Goal: Task Accomplishment & Management: Manage account settings

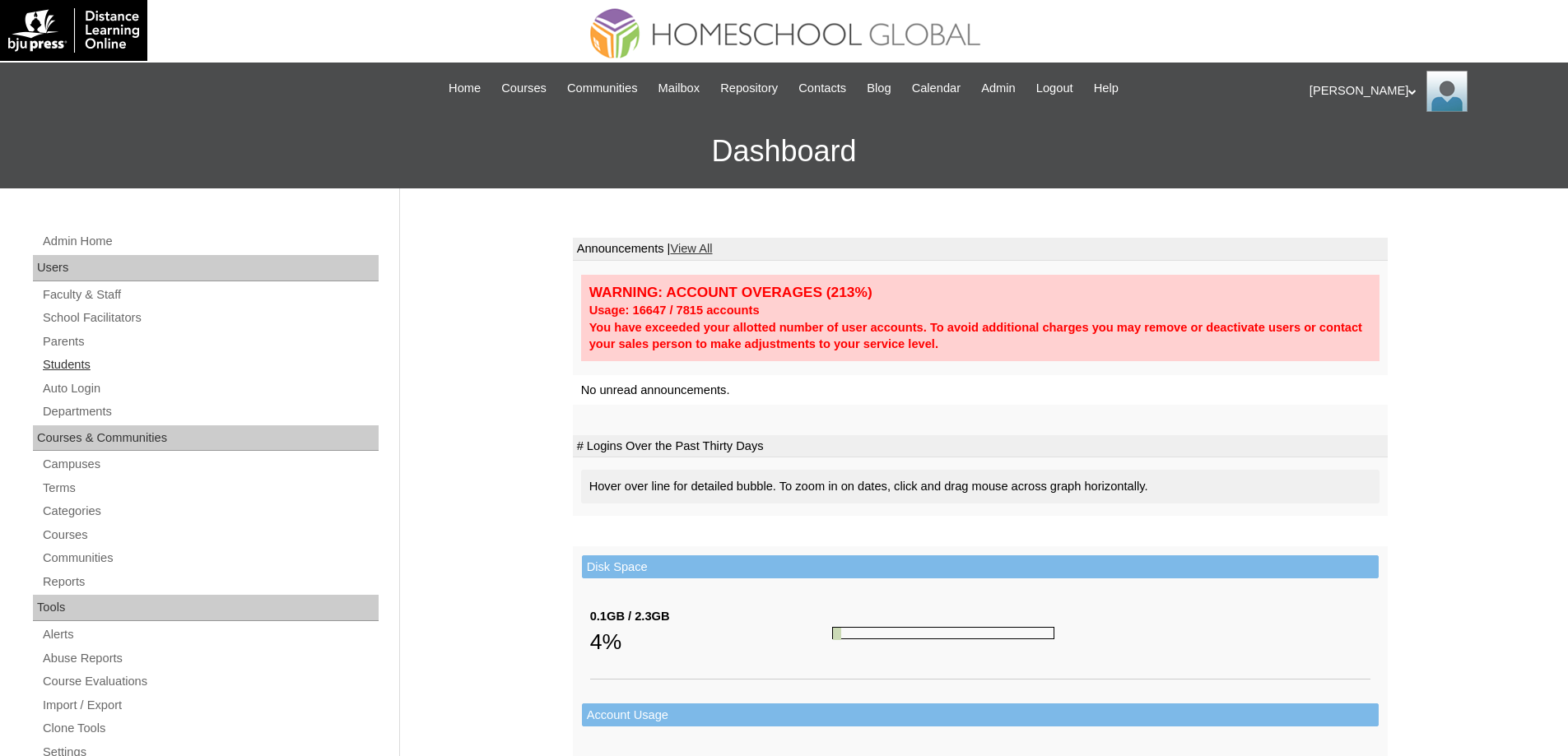
click at [214, 359] on link "Students" at bounding box center [210, 365] width 338 height 21
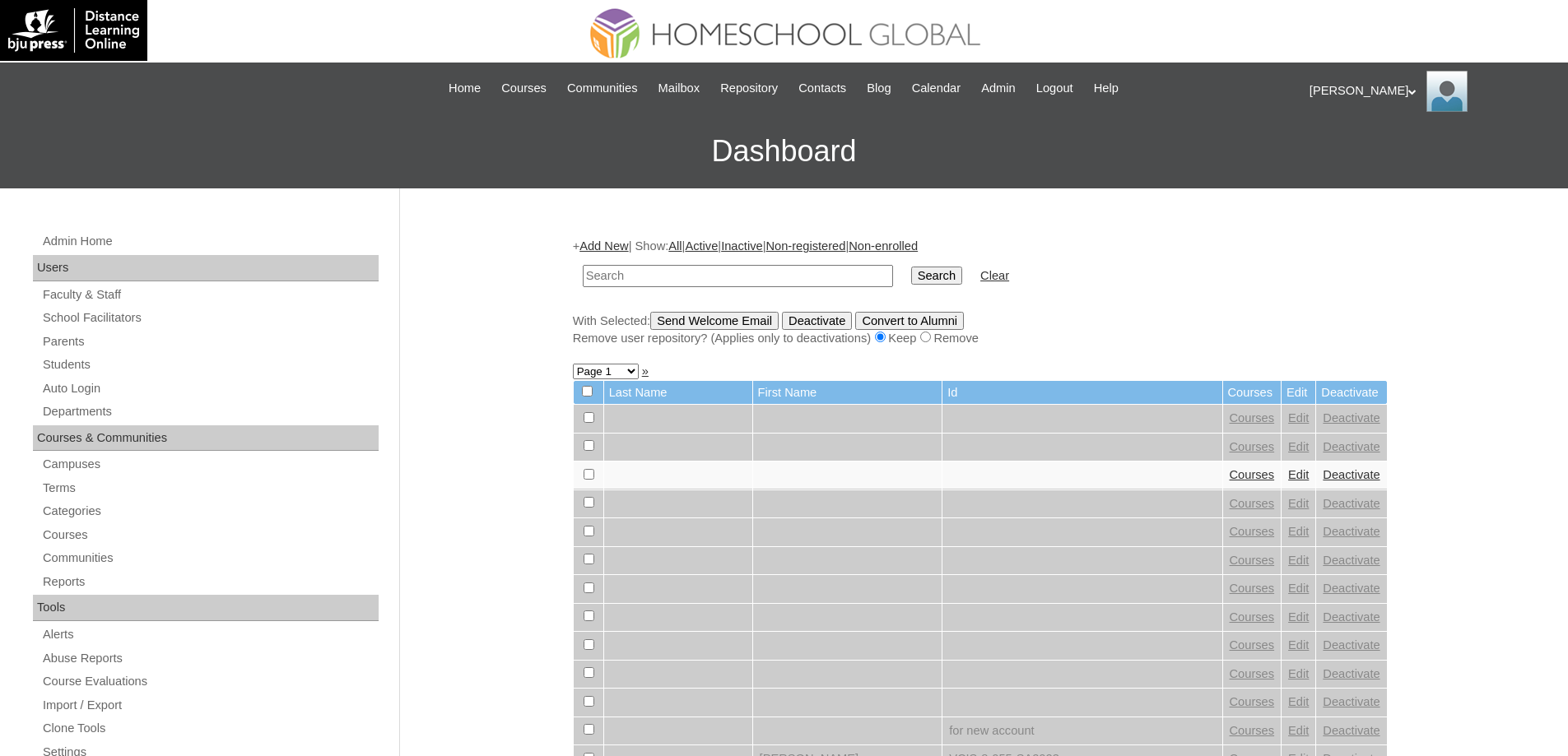
click at [864, 280] on input "text" at bounding box center [737, 276] width 310 height 23
type input "MHS00213-TECHPH2025"
click at [937, 278] on input "Search" at bounding box center [937, 275] width 51 height 18
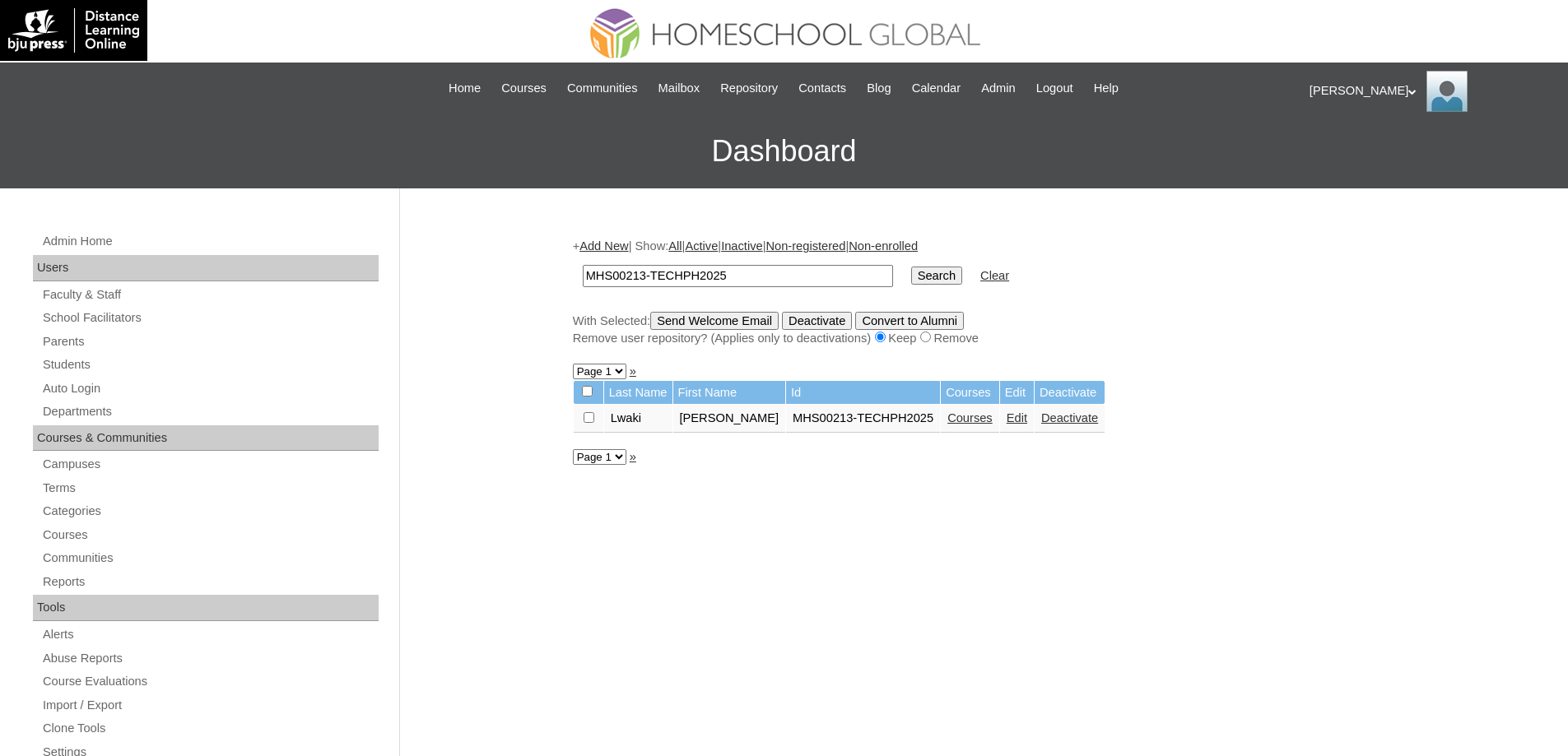
click at [983, 420] on link "Courses" at bounding box center [970, 417] width 45 height 13
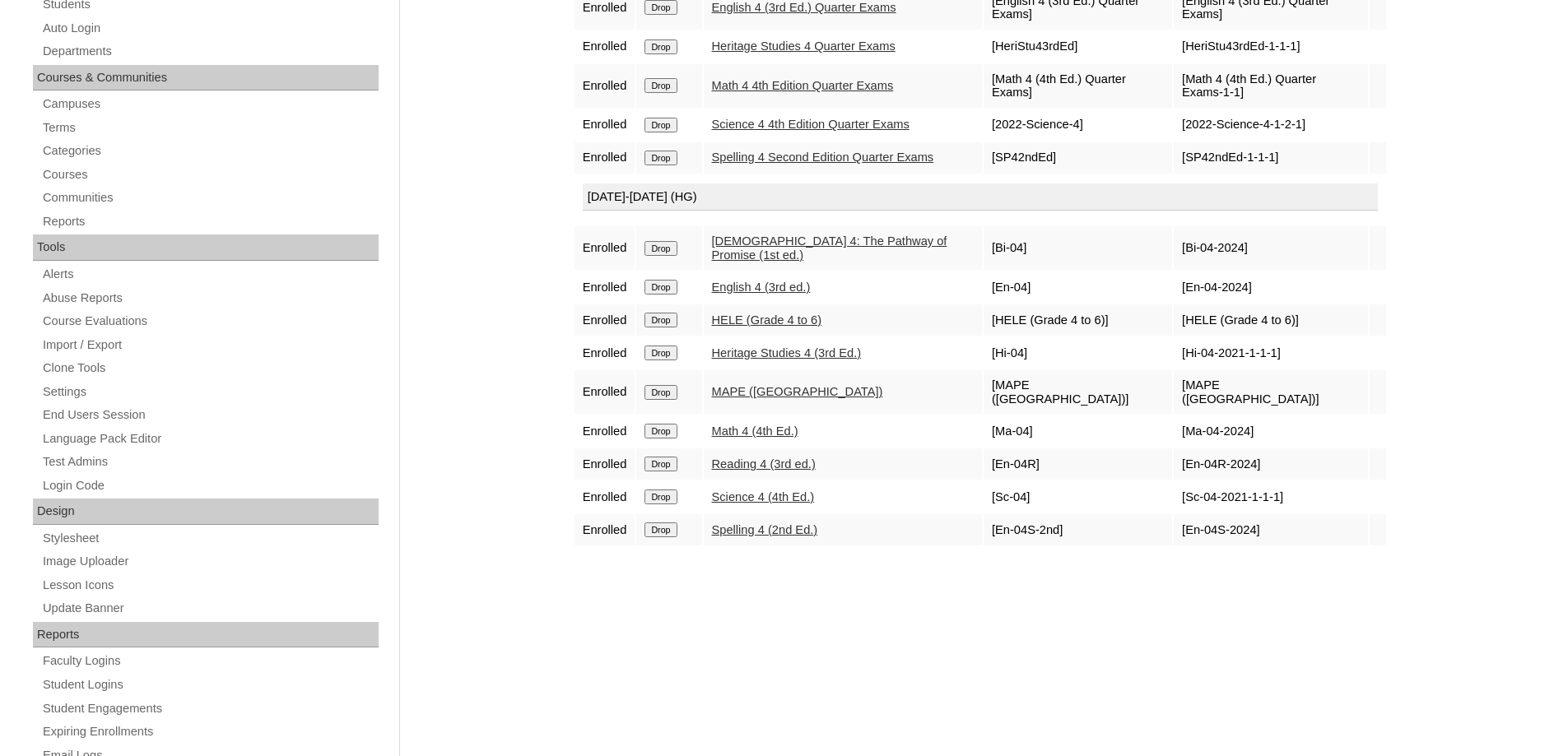
scroll to position [411, 0]
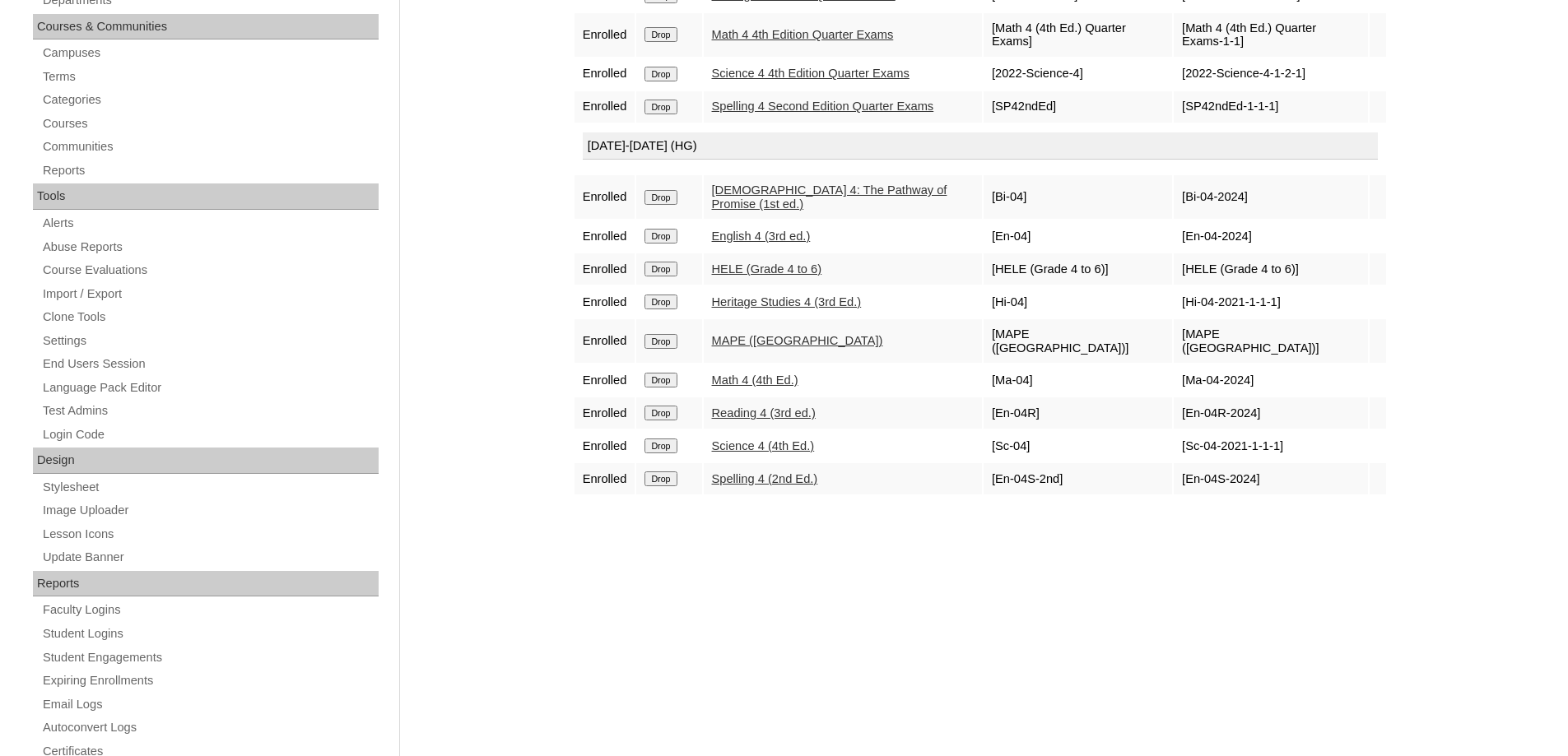
click at [670, 276] on input "Drop" at bounding box center [660, 269] width 32 height 15
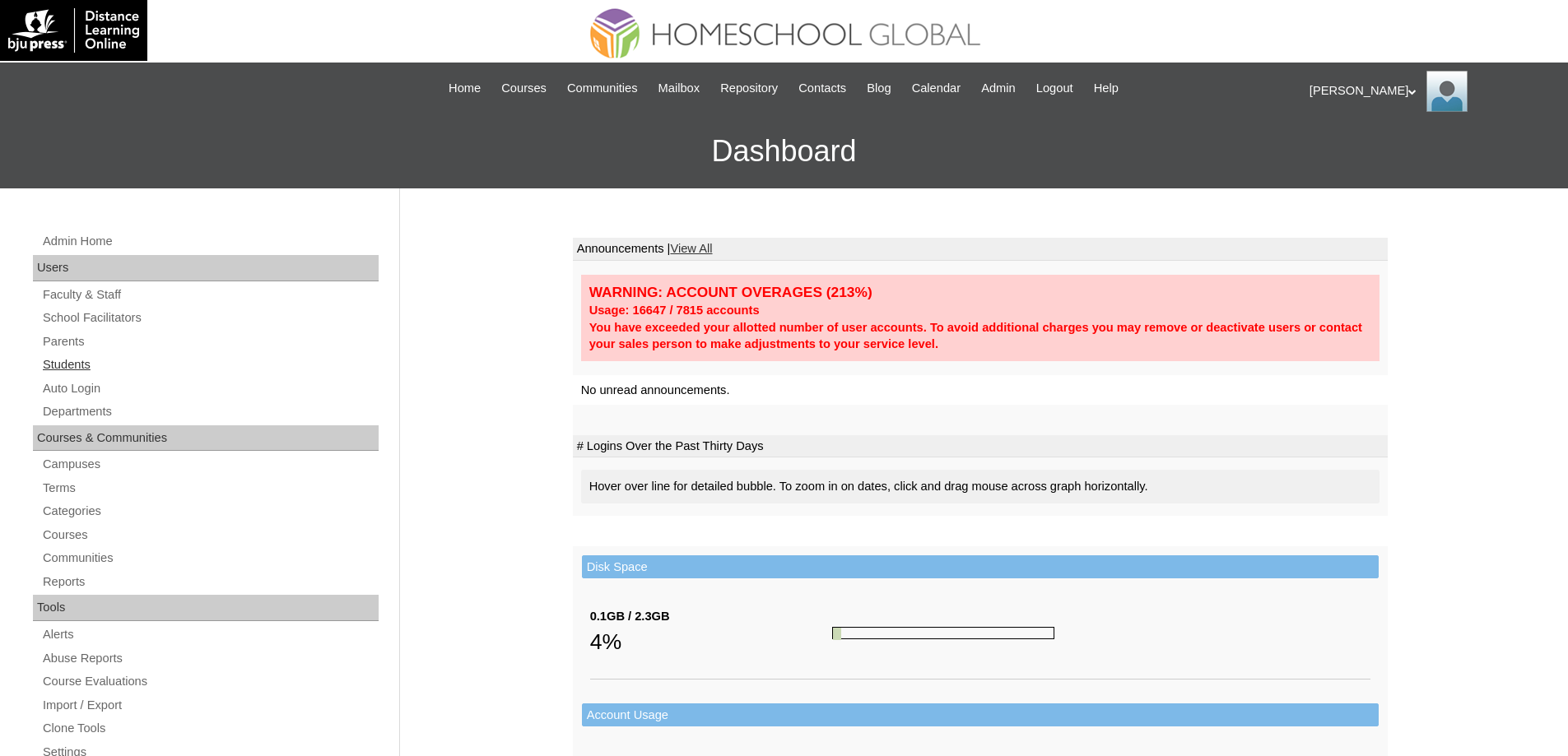
click at [87, 366] on link "Students" at bounding box center [210, 365] width 338 height 21
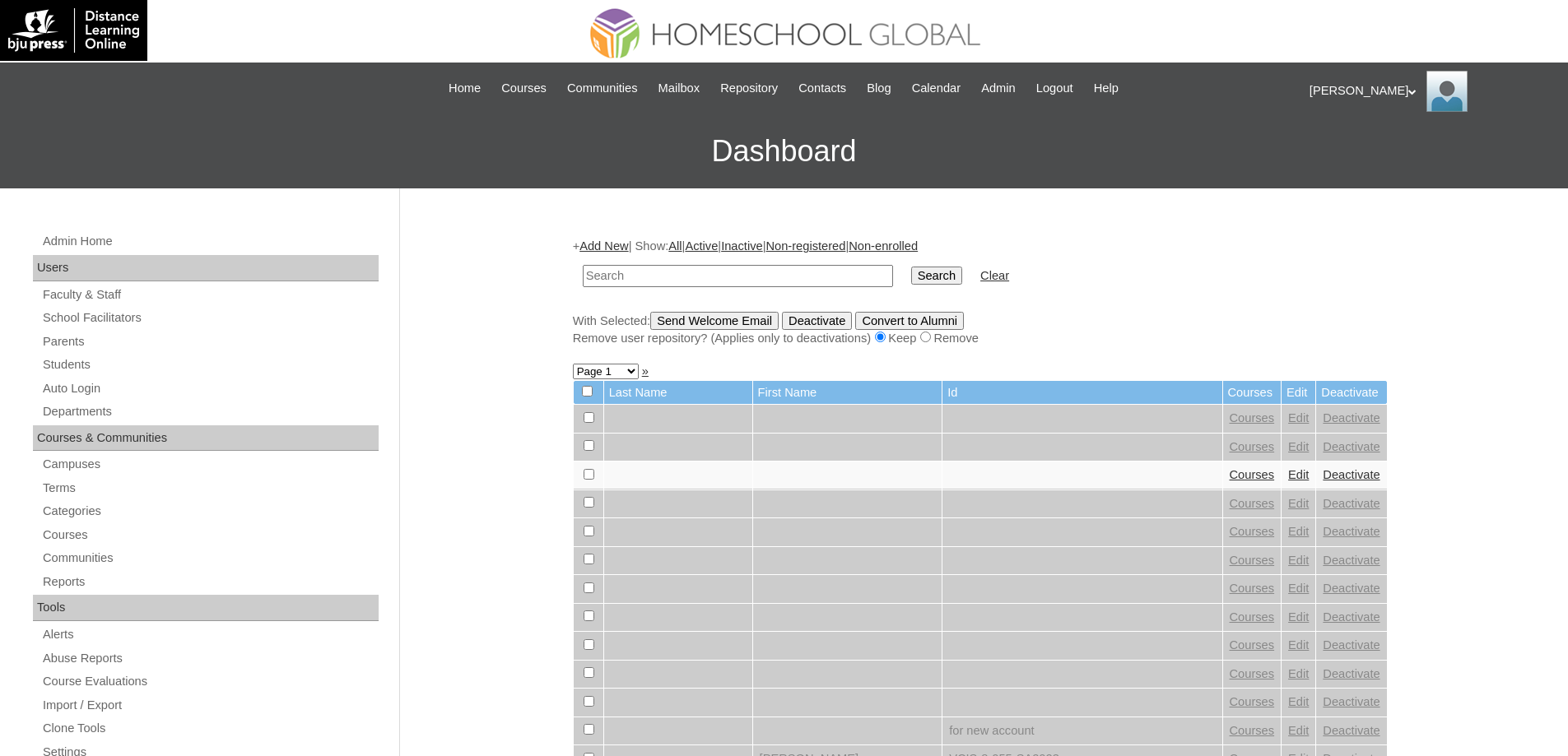
drag, startPoint x: 724, startPoint y: 279, endPoint x: 821, endPoint y: 282, distance: 97.0
click at [724, 279] on input "text" at bounding box center [737, 276] width 310 height 23
paste input "MHS01018-TECHPH2022"
type input "MHS01018-TECHPH2022"
click at [918, 269] on td "Search" at bounding box center [937, 276] width 68 height 39
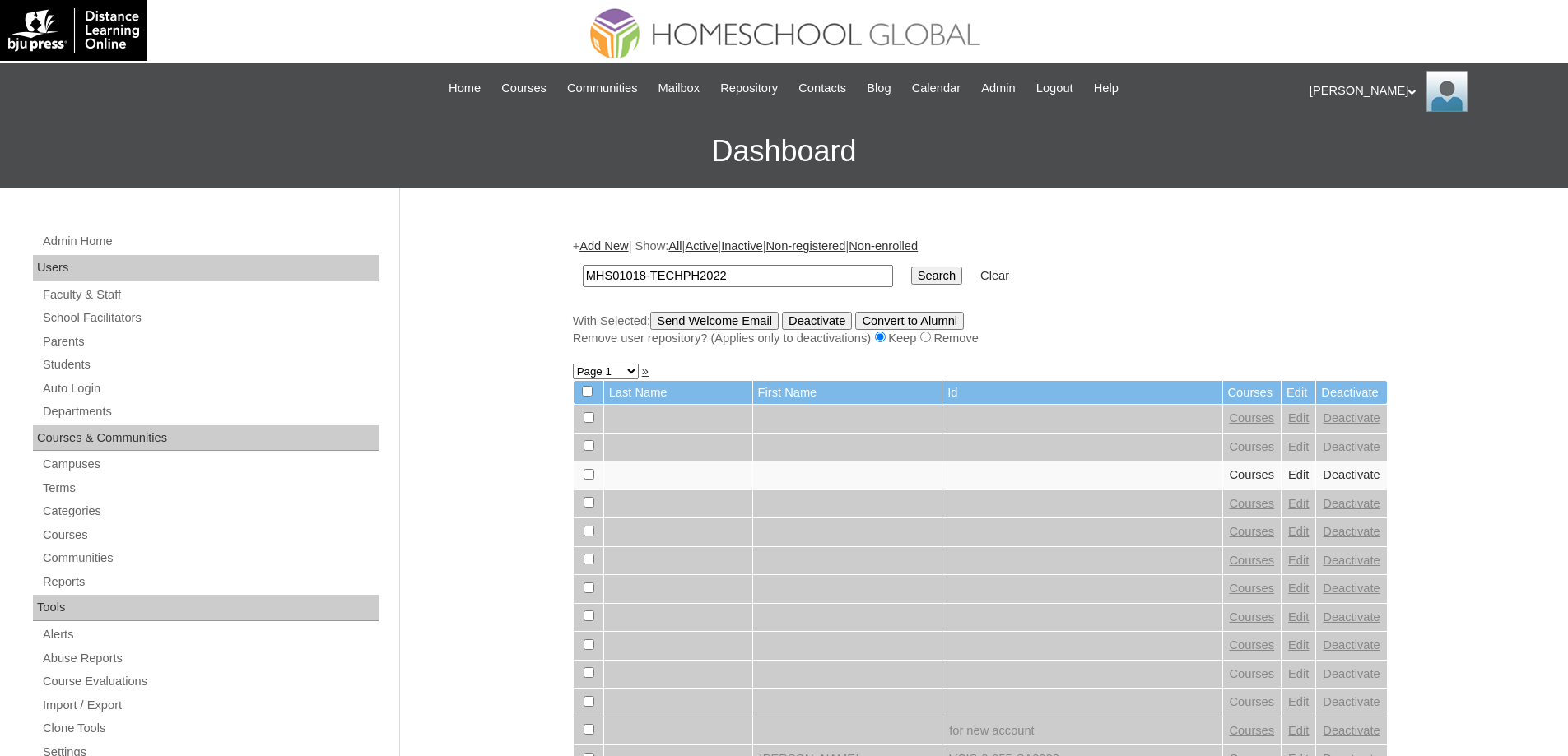
click at [926, 273] on input "Search" at bounding box center [937, 275] width 51 height 18
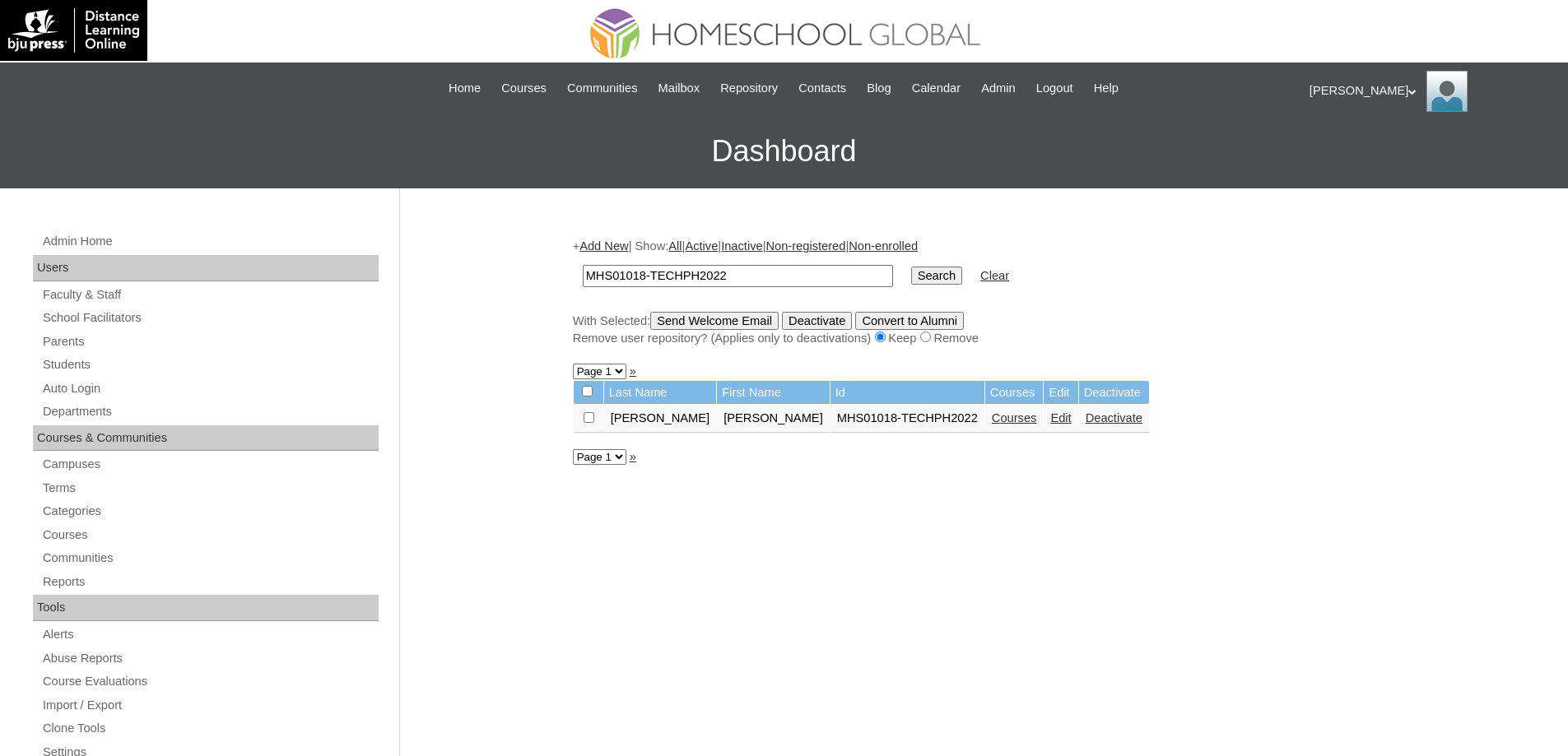
click at [991, 419] on link "Courses" at bounding box center [1014, 417] width 45 height 13
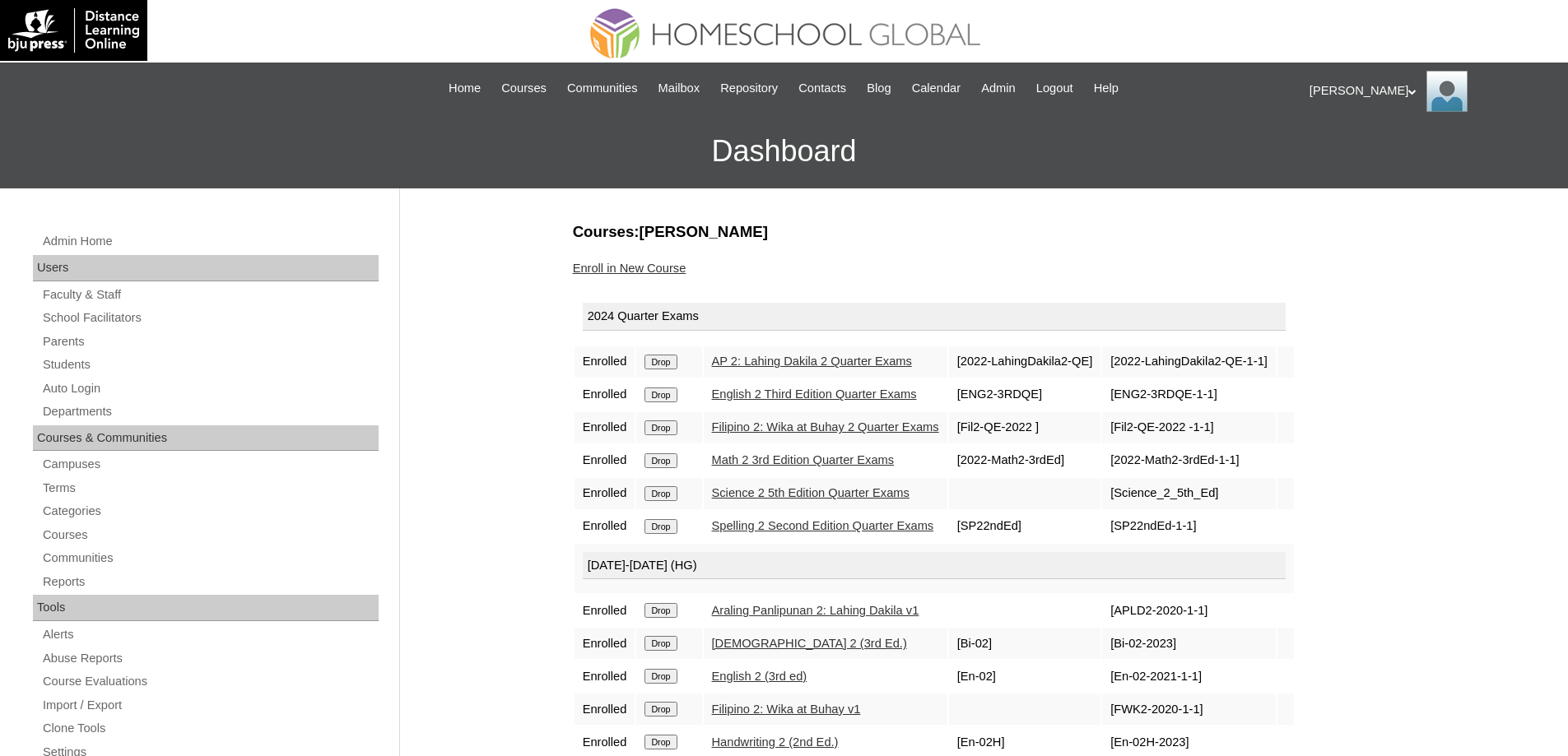
drag, startPoint x: 669, startPoint y: 364, endPoint x: 868, endPoint y: 52, distance: 370.1
click at [669, 363] on input "Drop" at bounding box center [660, 362] width 32 height 15
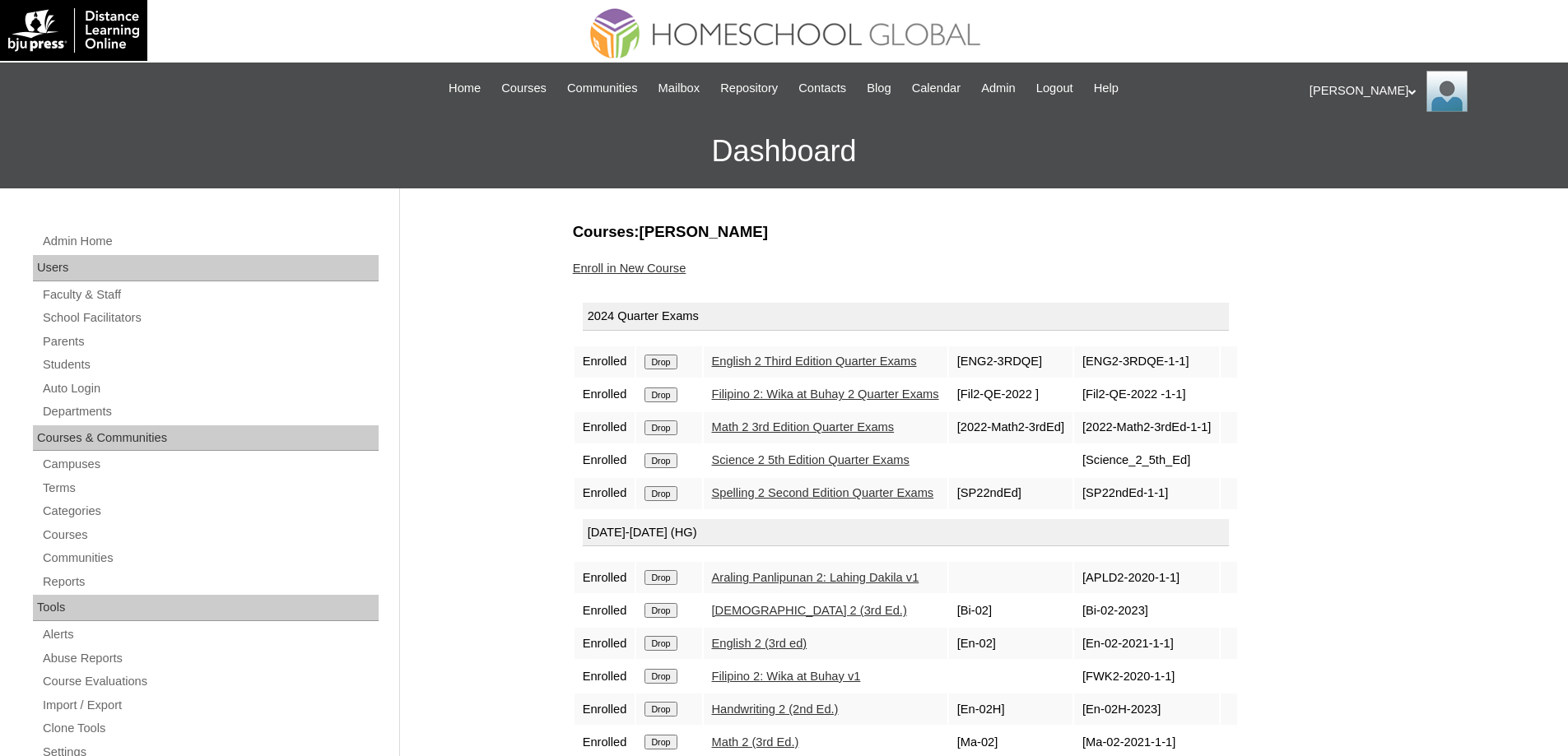
click at [668, 357] on input "Drop" at bounding box center [660, 362] width 32 height 15
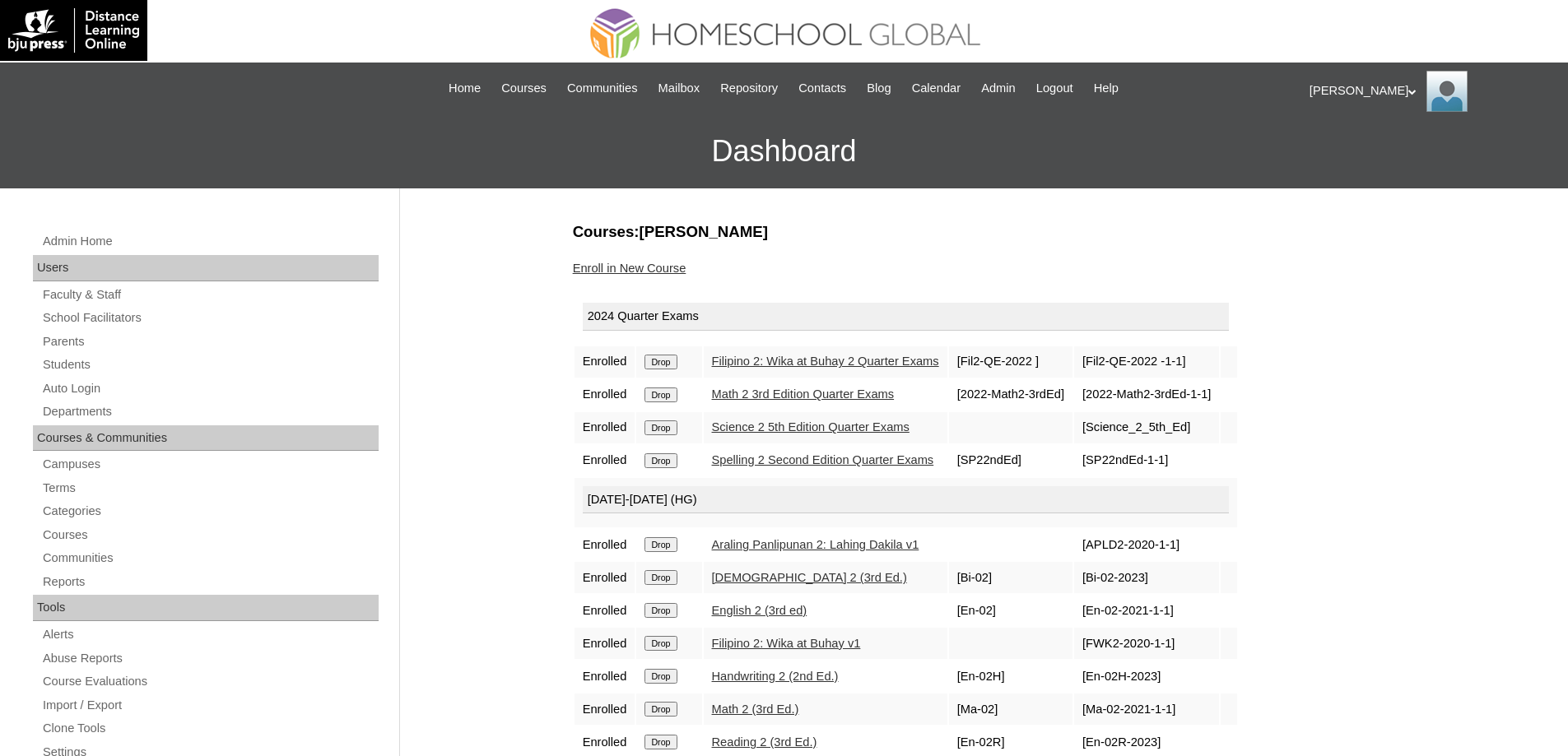
click at [676, 366] on input "Drop" at bounding box center [660, 362] width 32 height 15
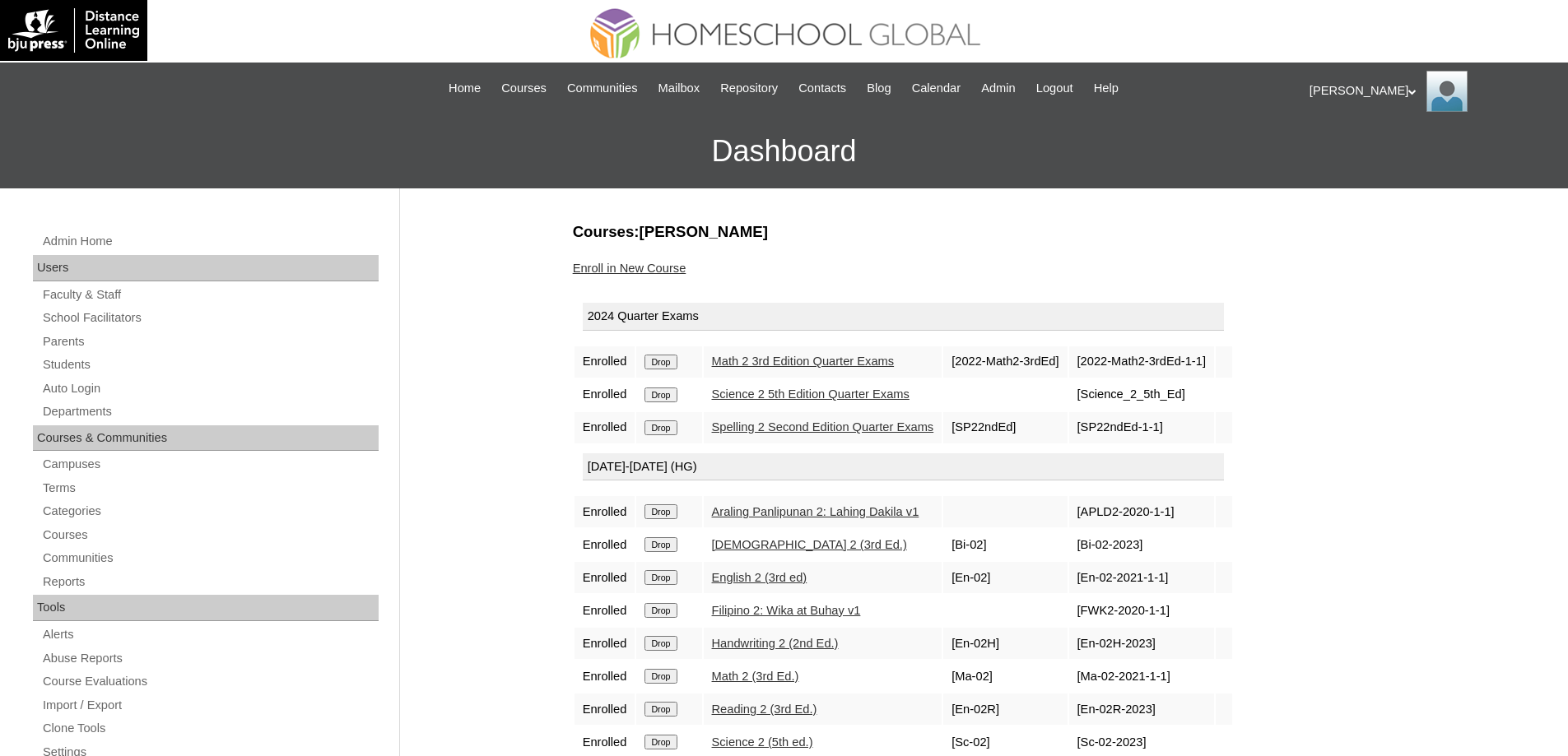
click at [672, 369] on input "Drop" at bounding box center [660, 362] width 32 height 15
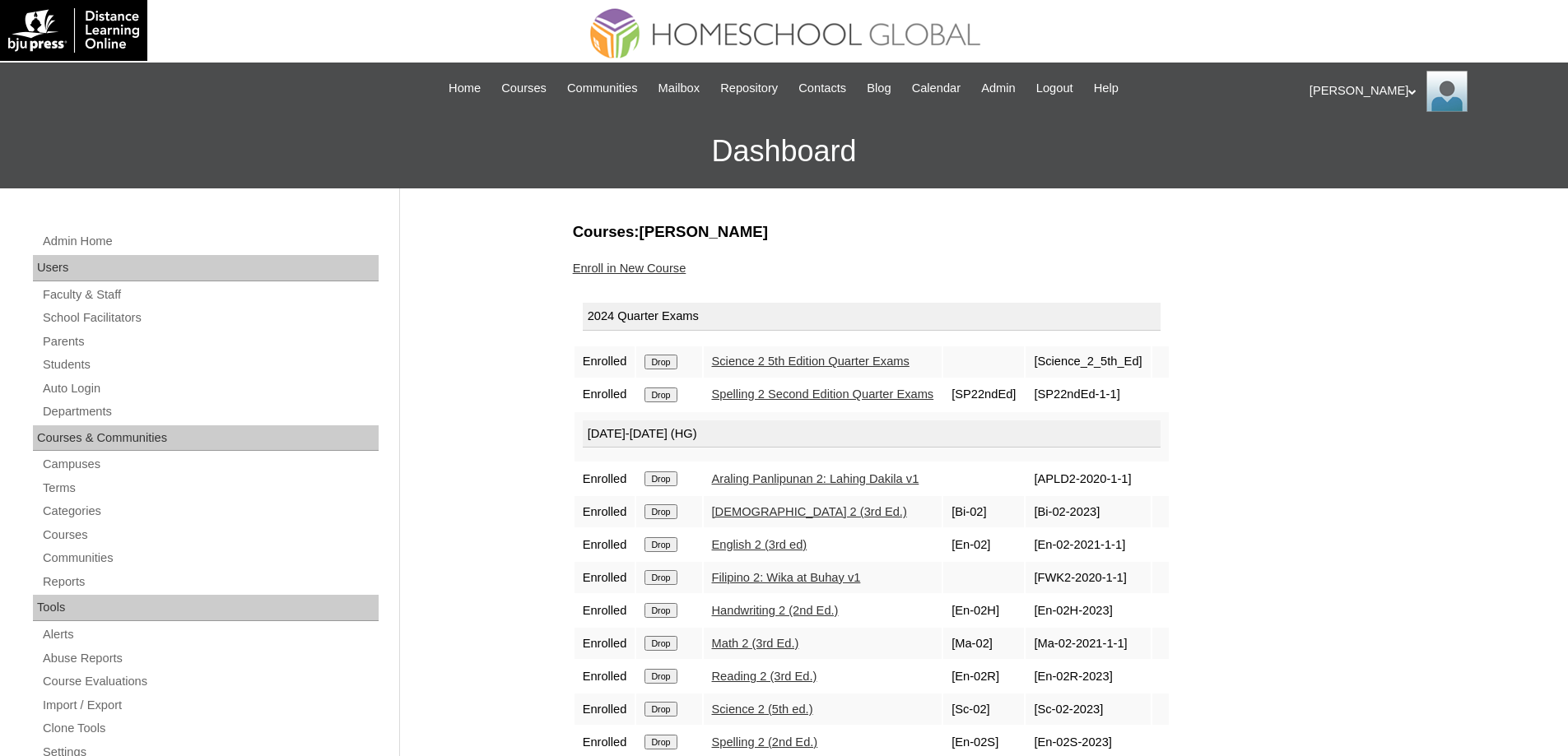
click at [665, 360] on input "Drop" at bounding box center [660, 362] width 32 height 15
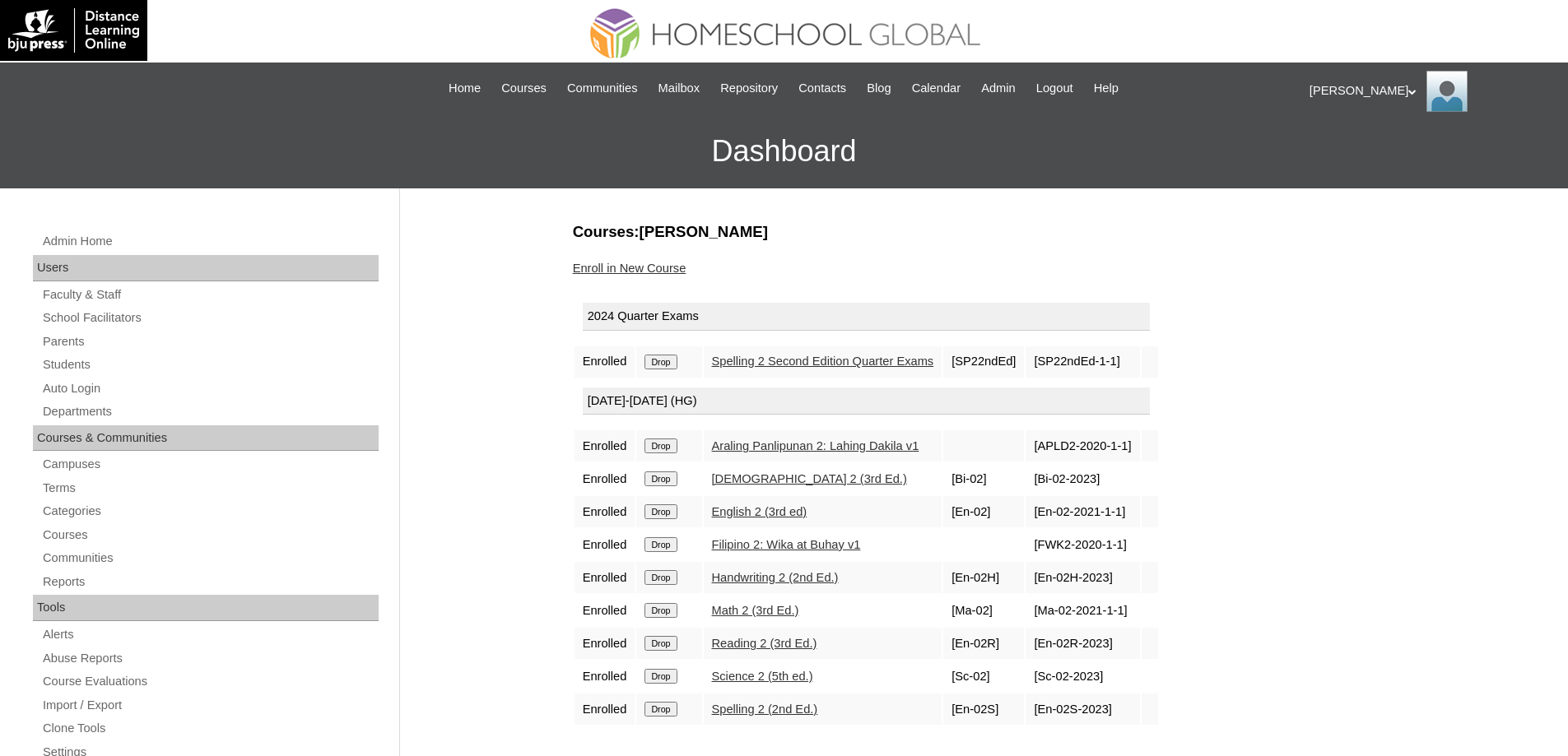
click at [665, 349] on td "Drop" at bounding box center [668, 361] width 65 height 31
click at [668, 354] on input "Drop" at bounding box center [660, 362] width 32 height 15
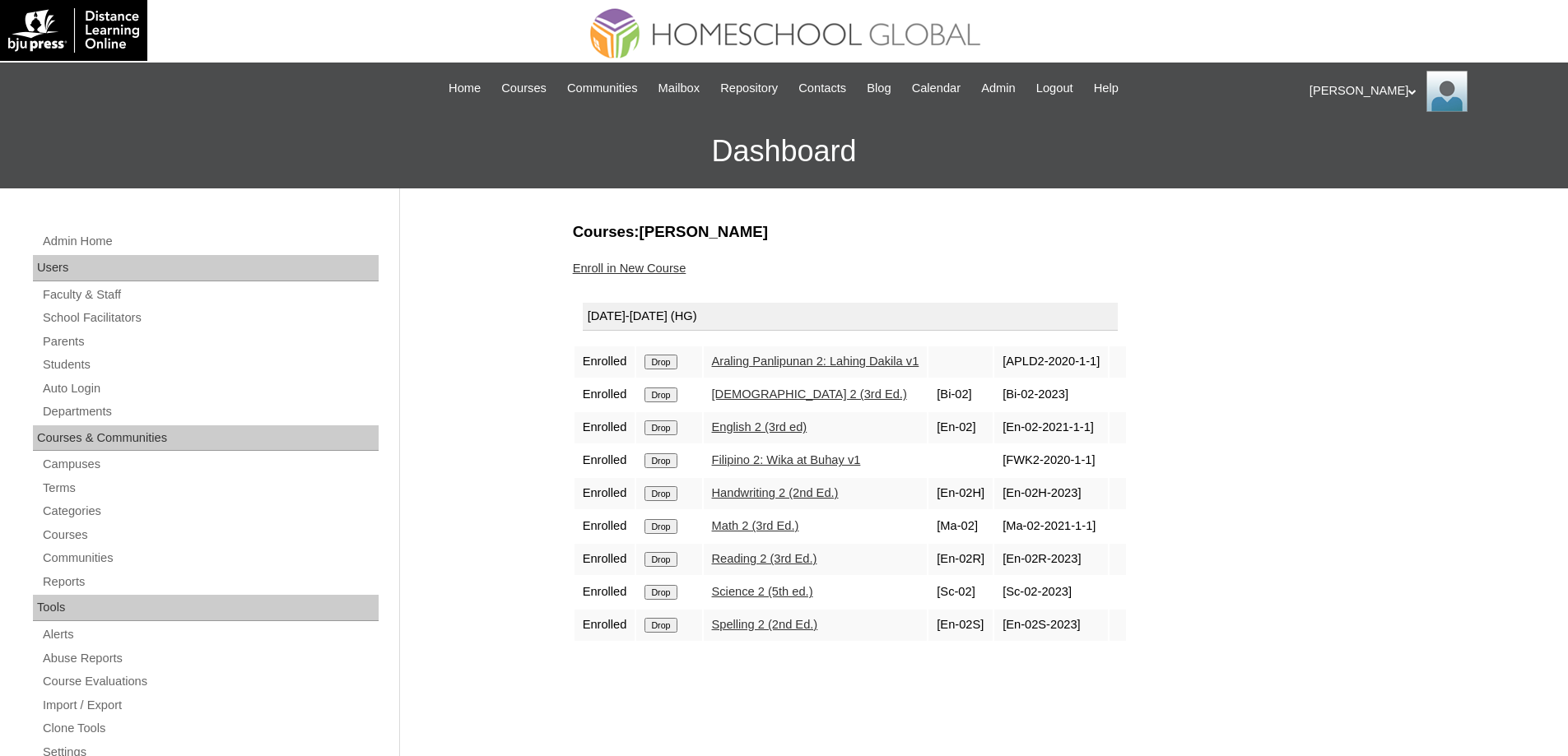
click at [672, 362] on input "Drop" at bounding box center [660, 362] width 32 height 15
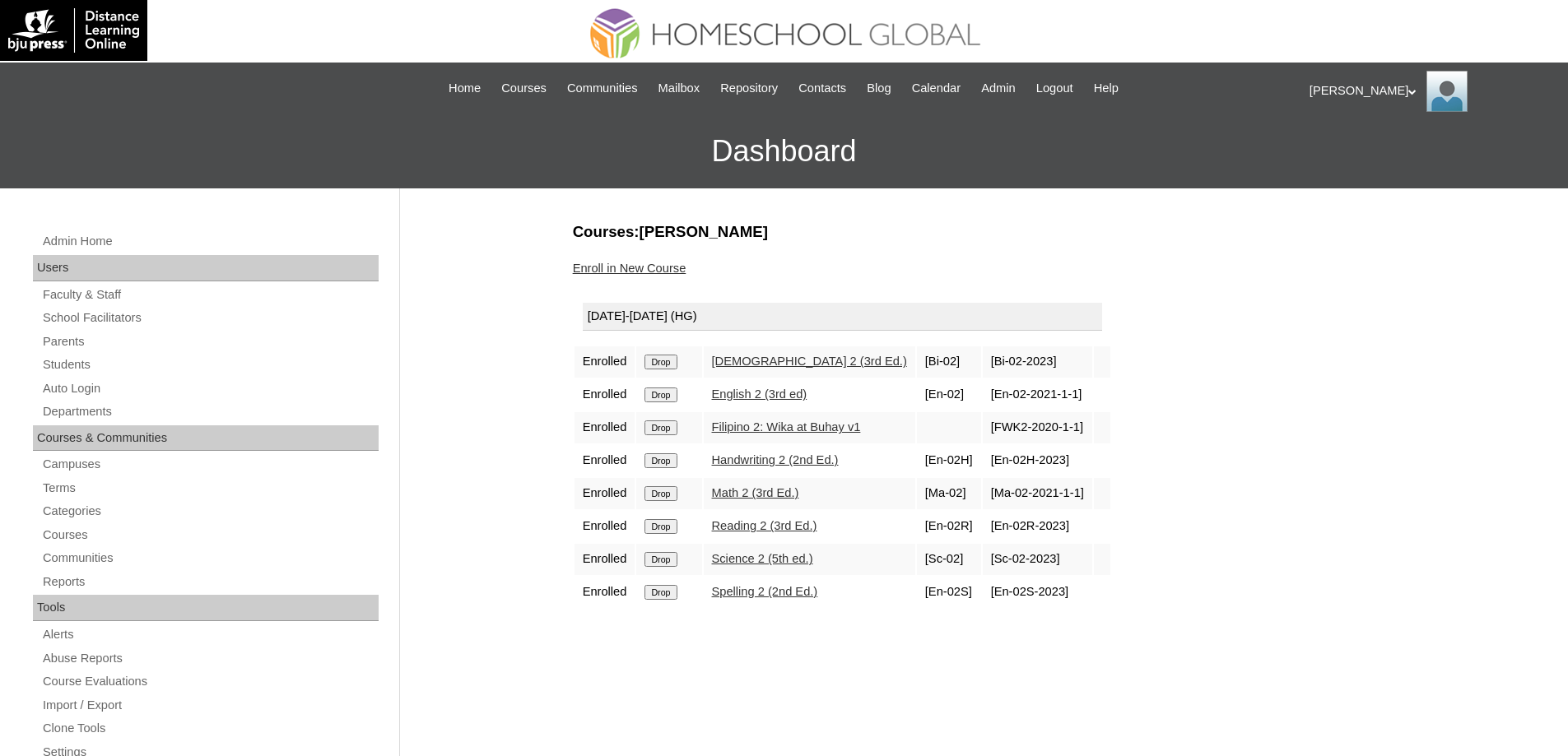
click at [660, 362] on input "Drop" at bounding box center [660, 362] width 32 height 15
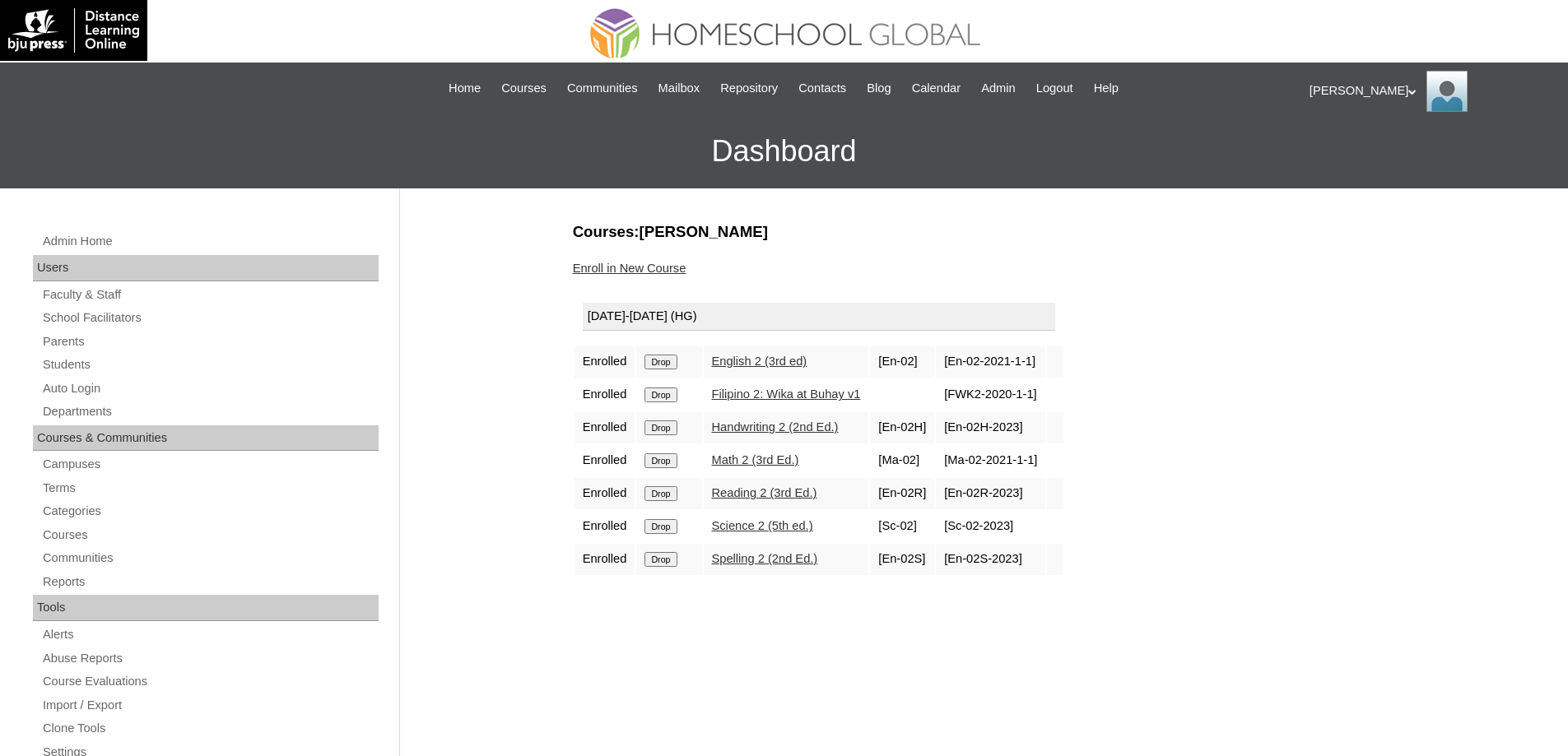
click at [676, 358] on input "Drop" at bounding box center [660, 362] width 32 height 15
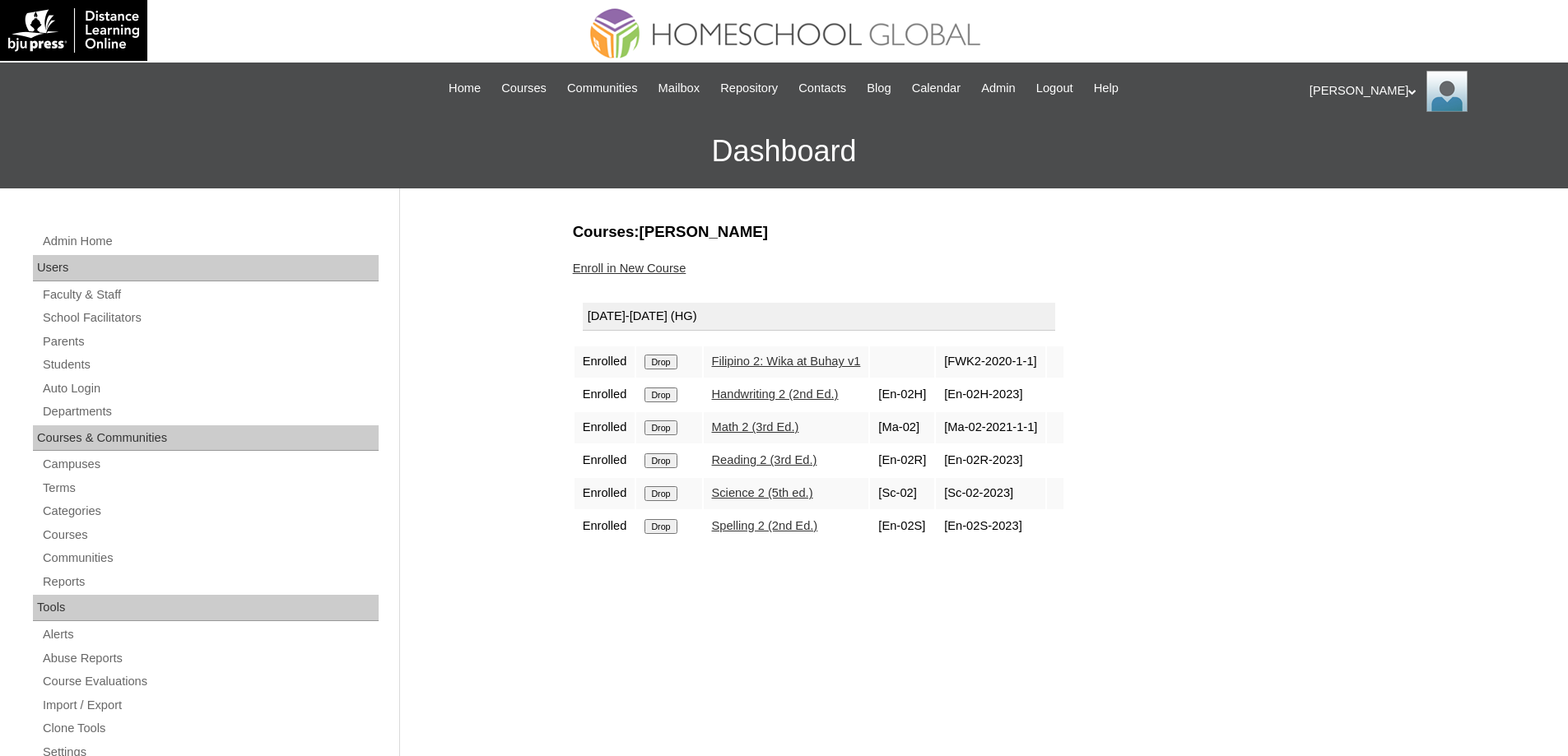
click at [667, 358] on input "Drop" at bounding box center [660, 362] width 32 height 15
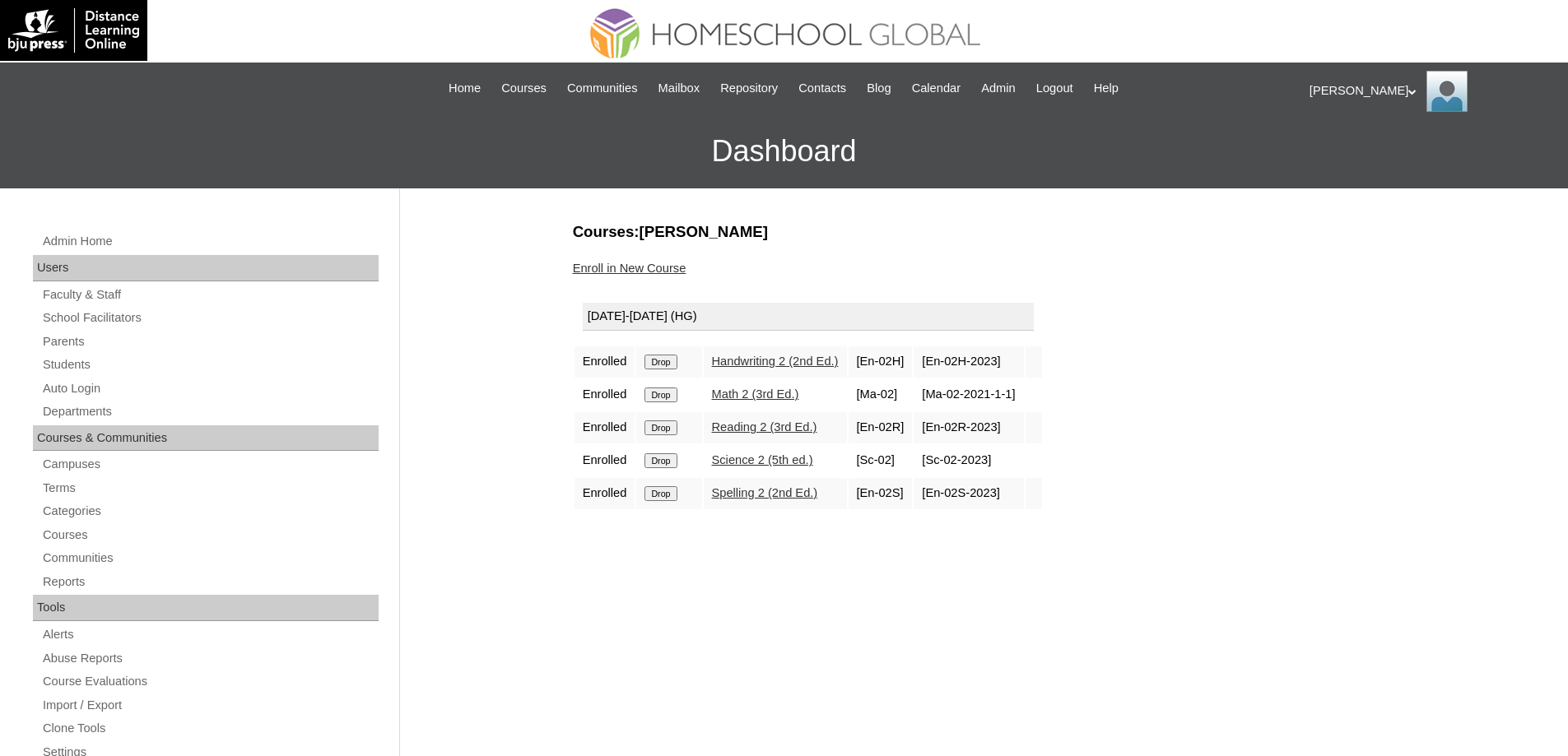
click at [676, 360] on input "Drop" at bounding box center [660, 362] width 32 height 15
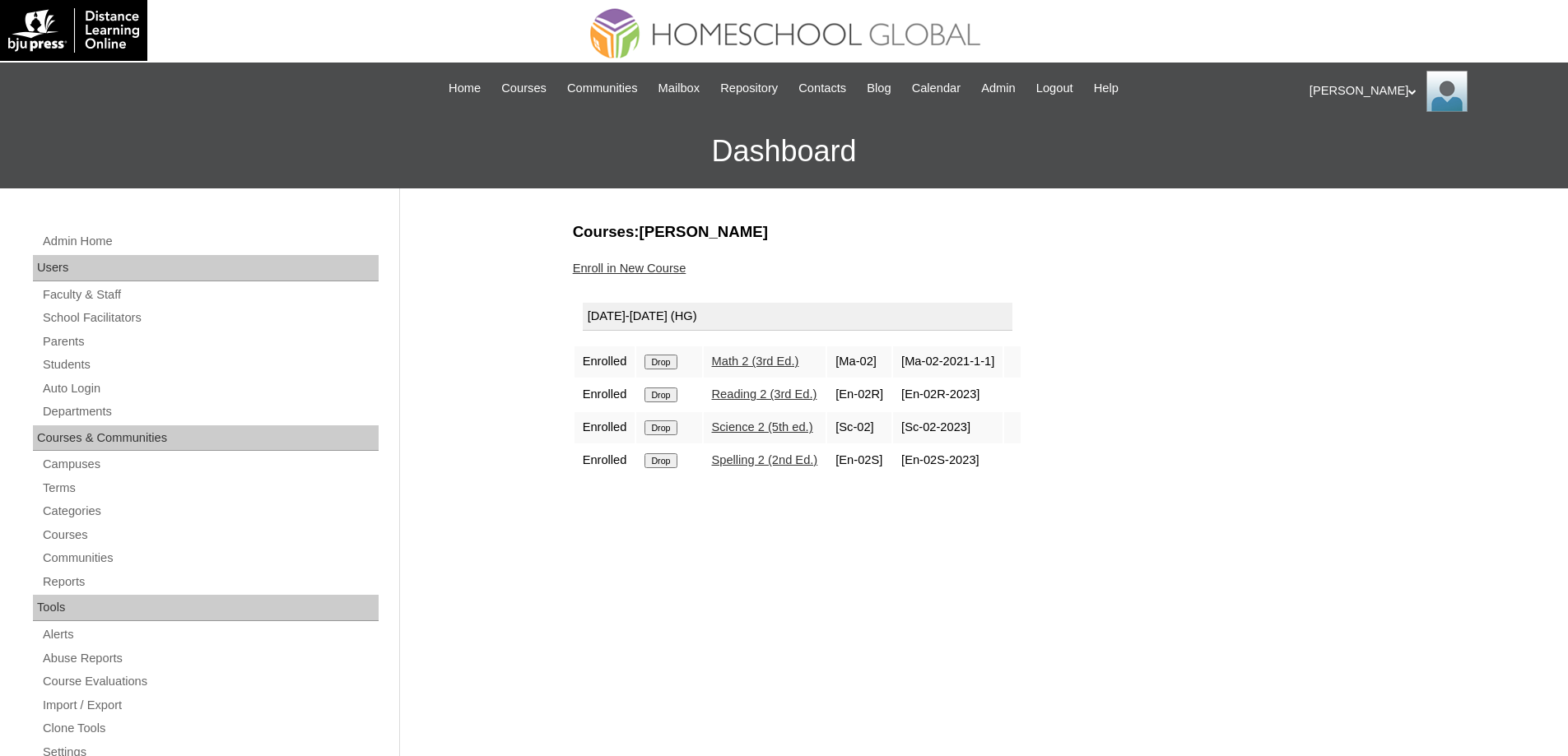
click at [686, 354] on td "Drop" at bounding box center [668, 361] width 65 height 31
click at [676, 362] on input "Drop" at bounding box center [660, 362] width 32 height 15
click at [676, 365] on input "Drop" at bounding box center [660, 362] width 32 height 15
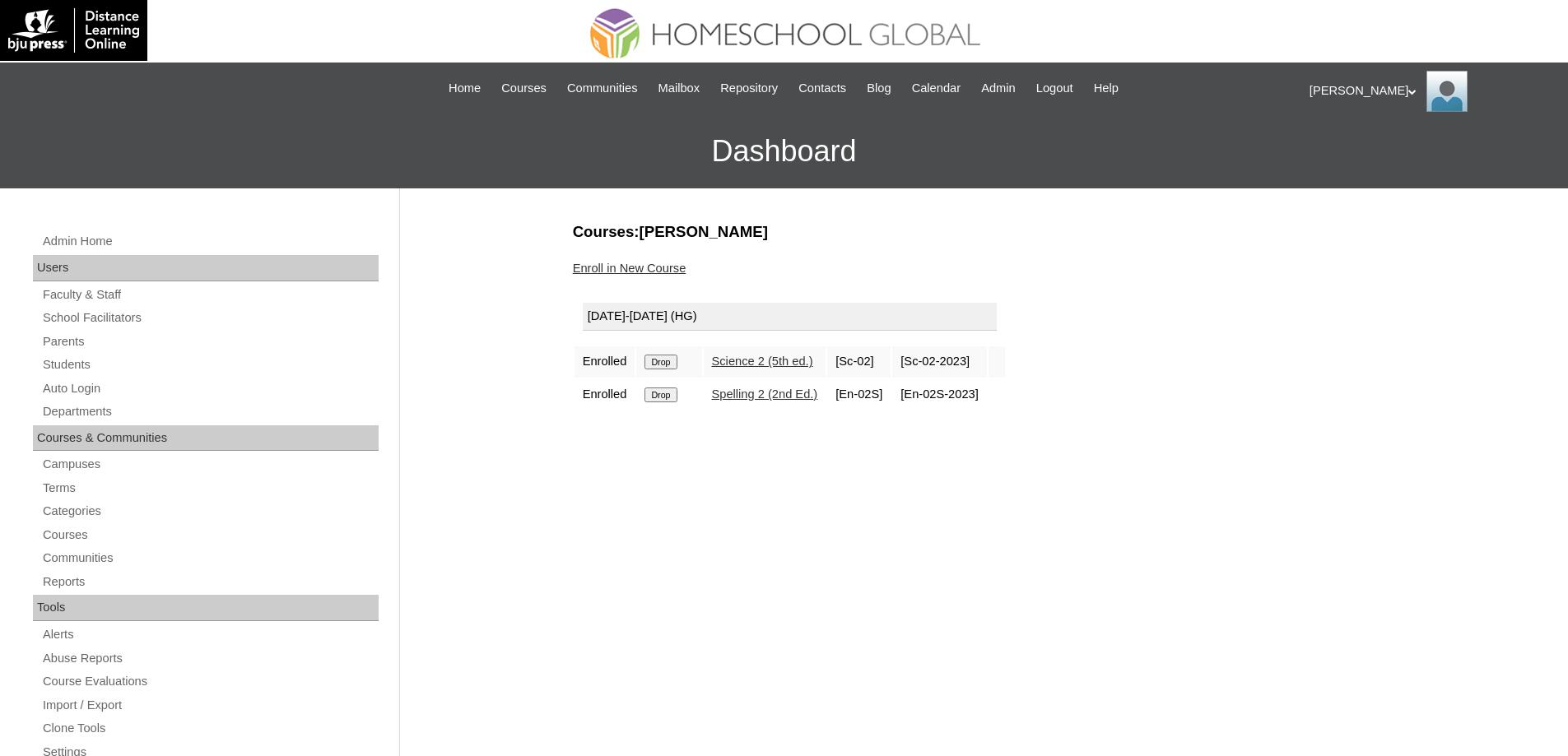
click at [676, 363] on input "Drop" at bounding box center [660, 362] width 32 height 15
click at [676, 357] on input "Drop" at bounding box center [660, 362] width 32 height 15
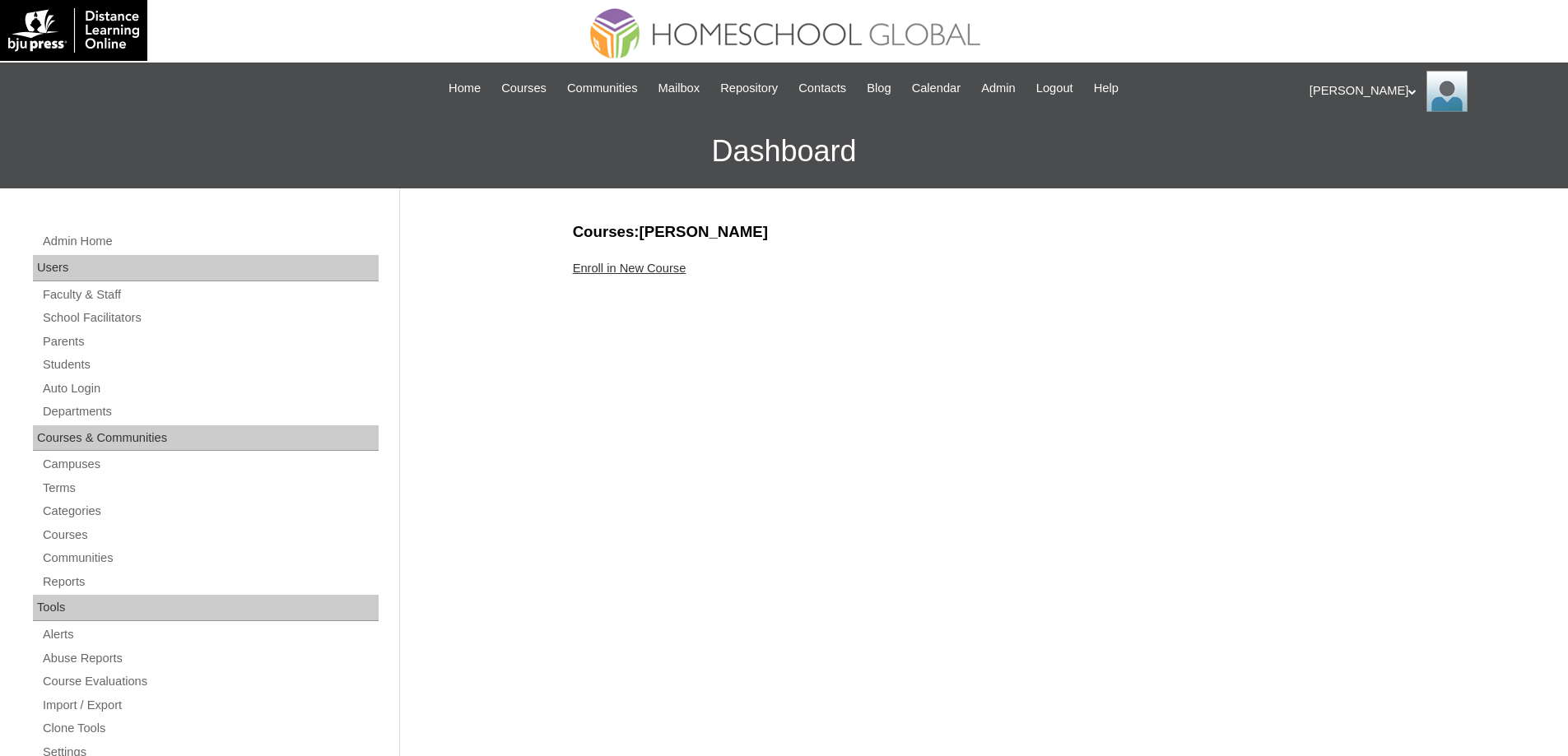
click at [634, 276] on div "Enroll in New Course" at bounding box center [980, 268] width 815 height 17
click at [635, 266] on link "Enroll in New Course" at bounding box center [629, 268] width 114 height 13
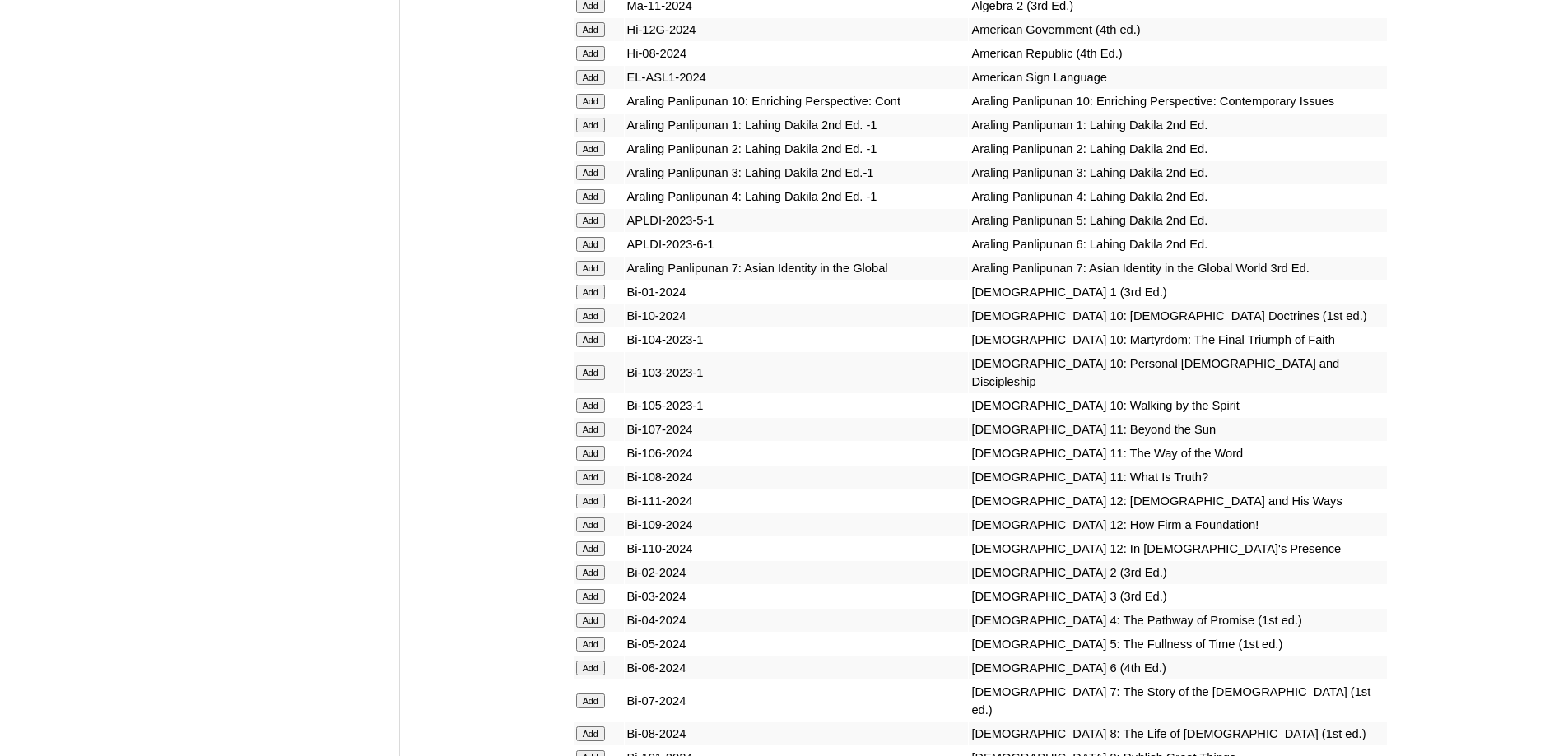
scroll to position [3949, 0]
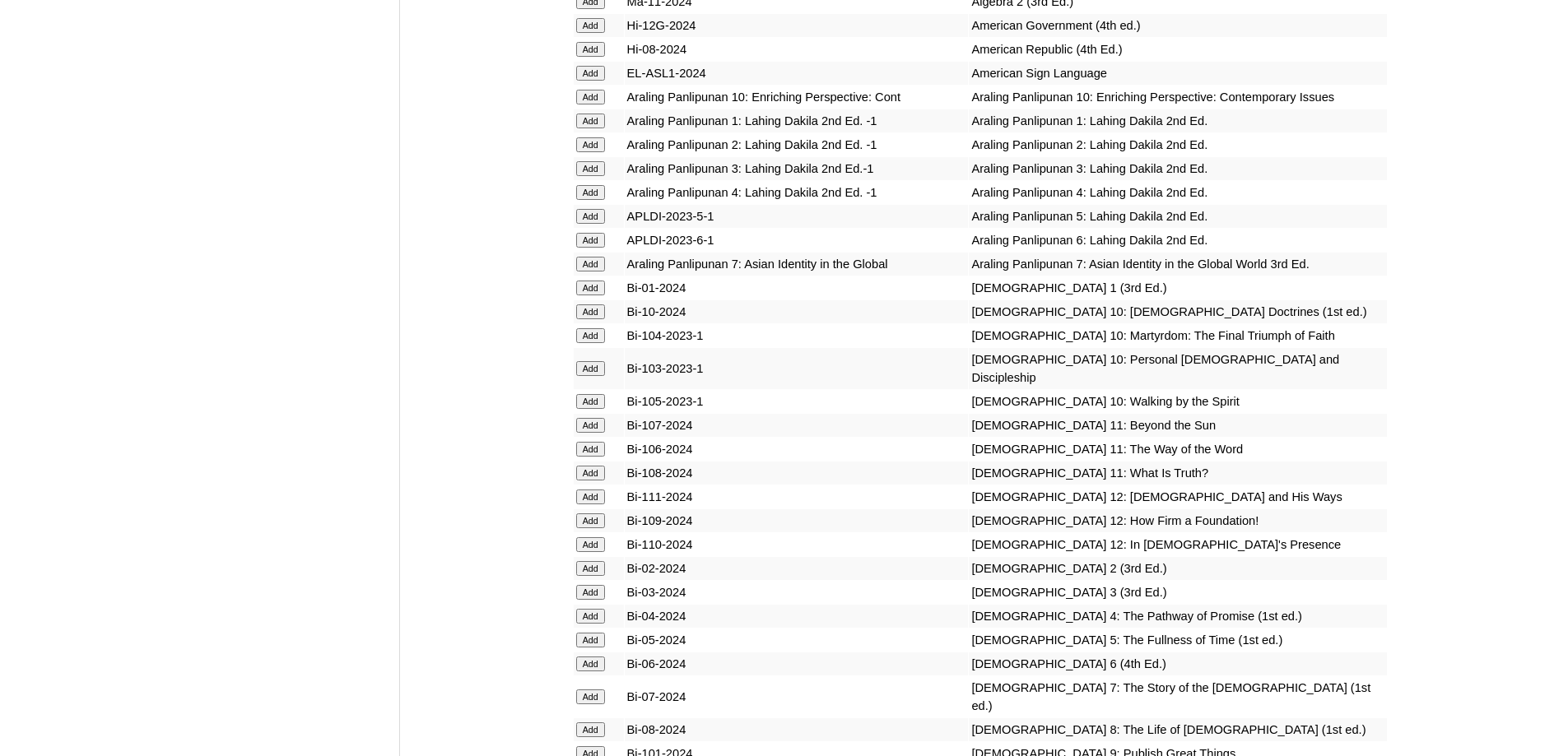
click at [594, 176] on input "Add" at bounding box center [590, 168] width 29 height 15
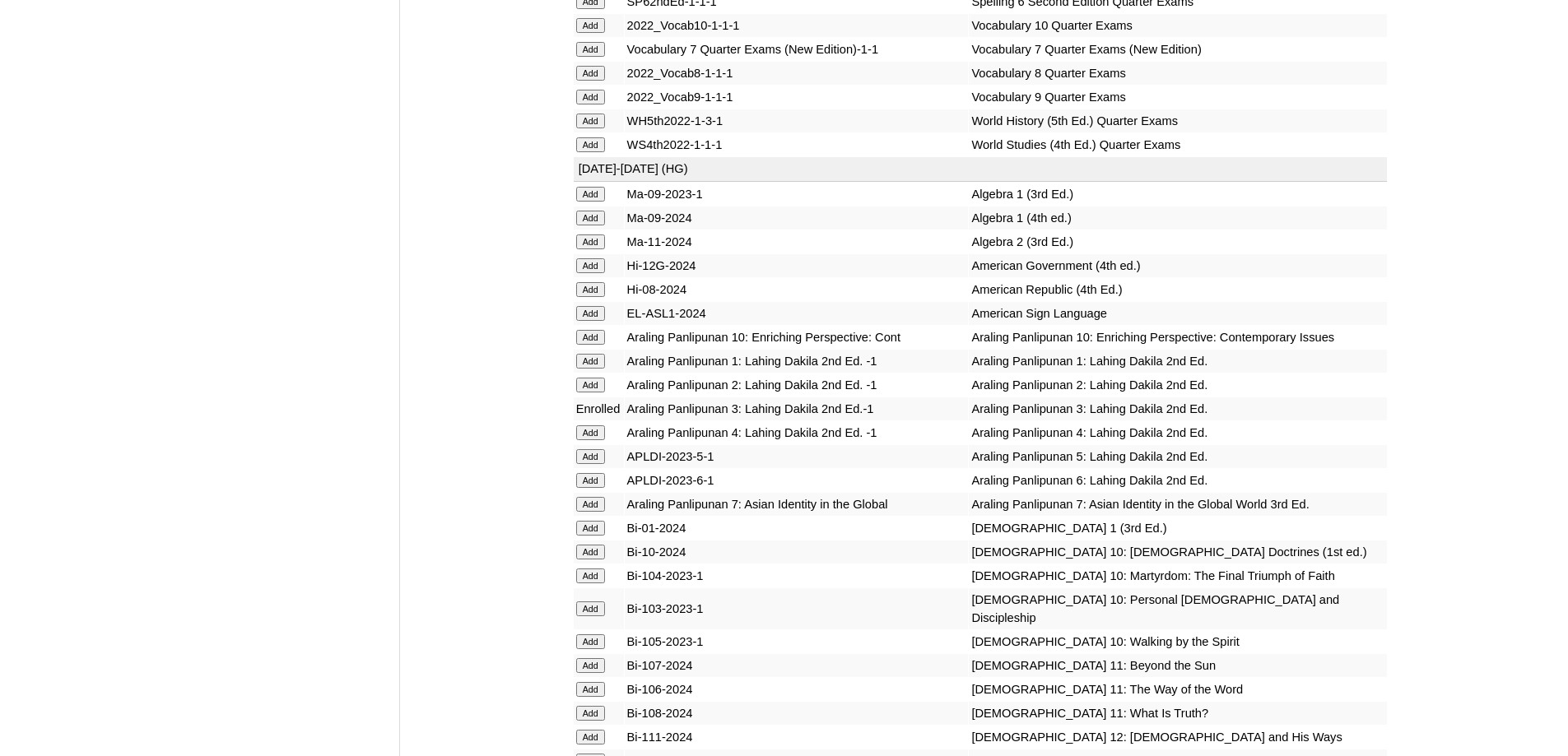
scroll to position [4430, 0]
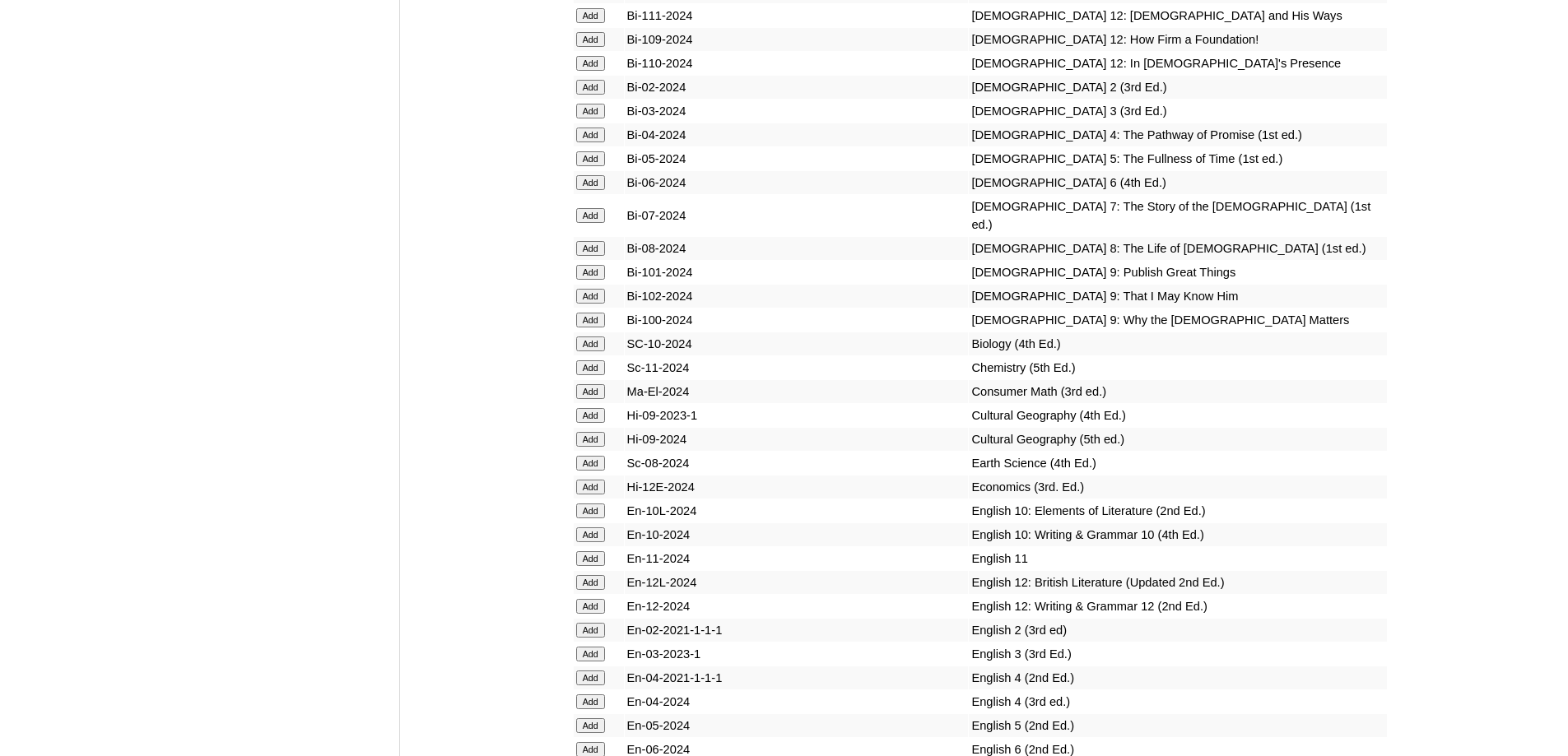
click at [588, 118] on input "Add" at bounding box center [590, 111] width 29 height 15
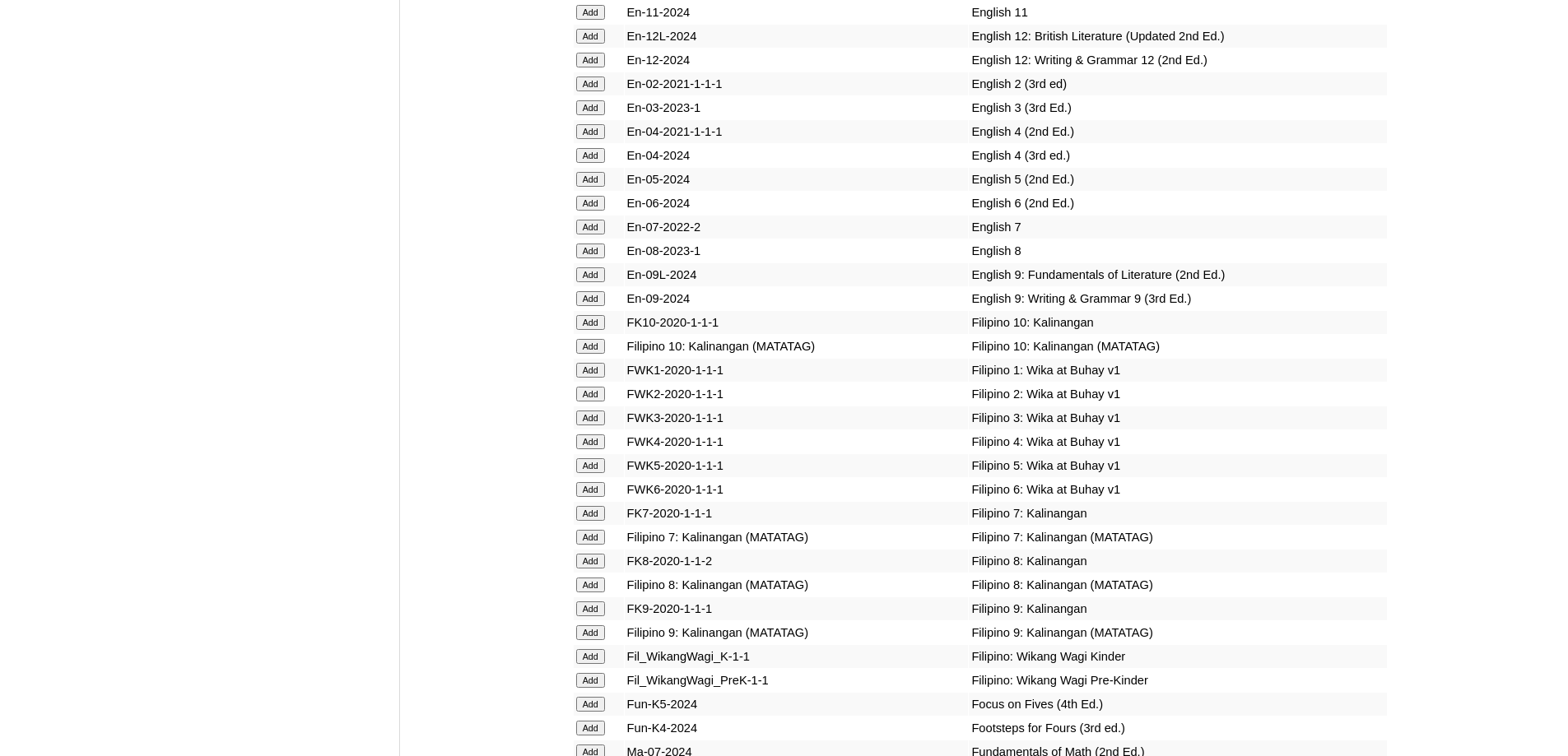
scroll to position [5001, 0]
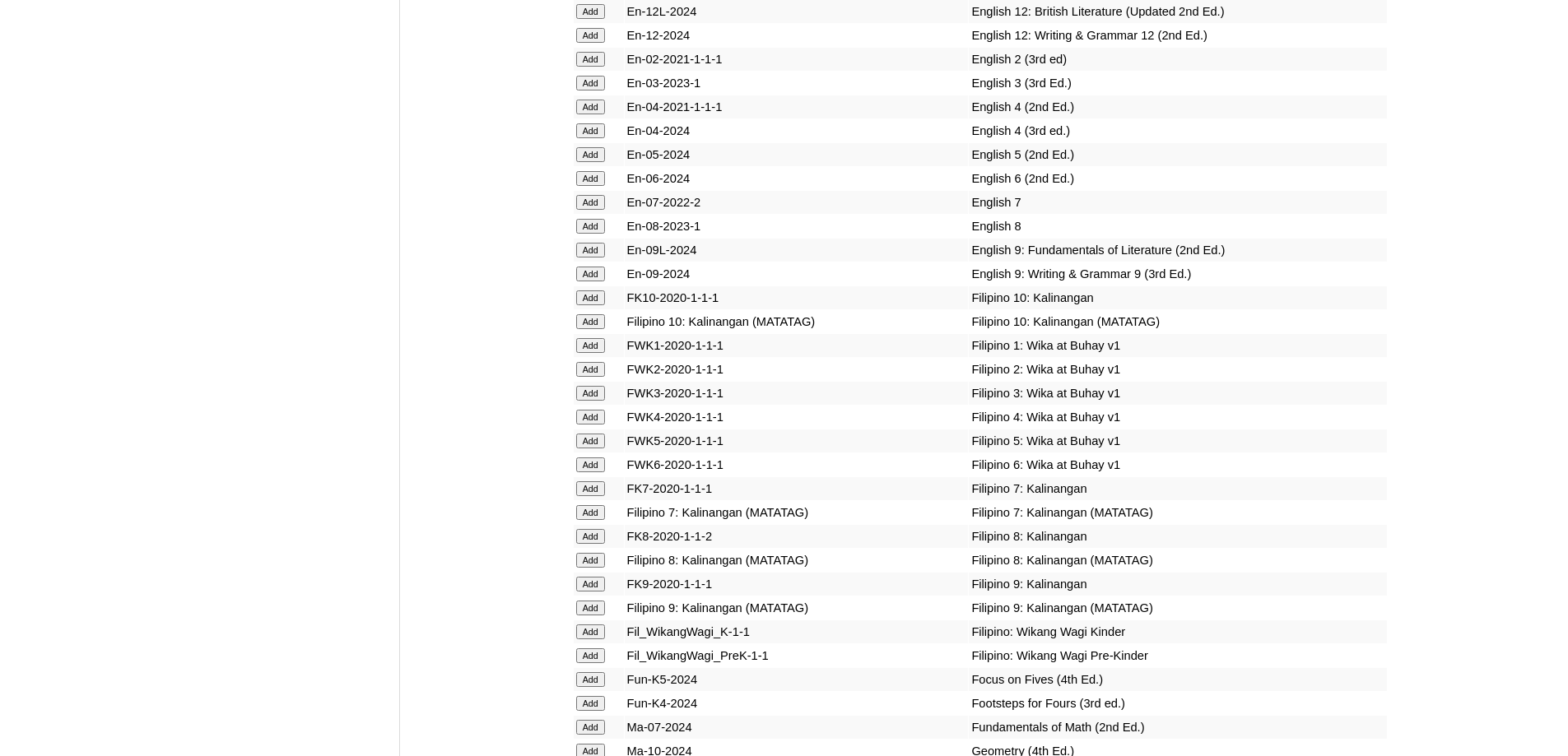
click at [610, 88] on form "Add" at bounding box center [598, 82] width 45 height 13
click at [596, 90] on input "Add" at bounding box center [590, 83] width 29 height 15
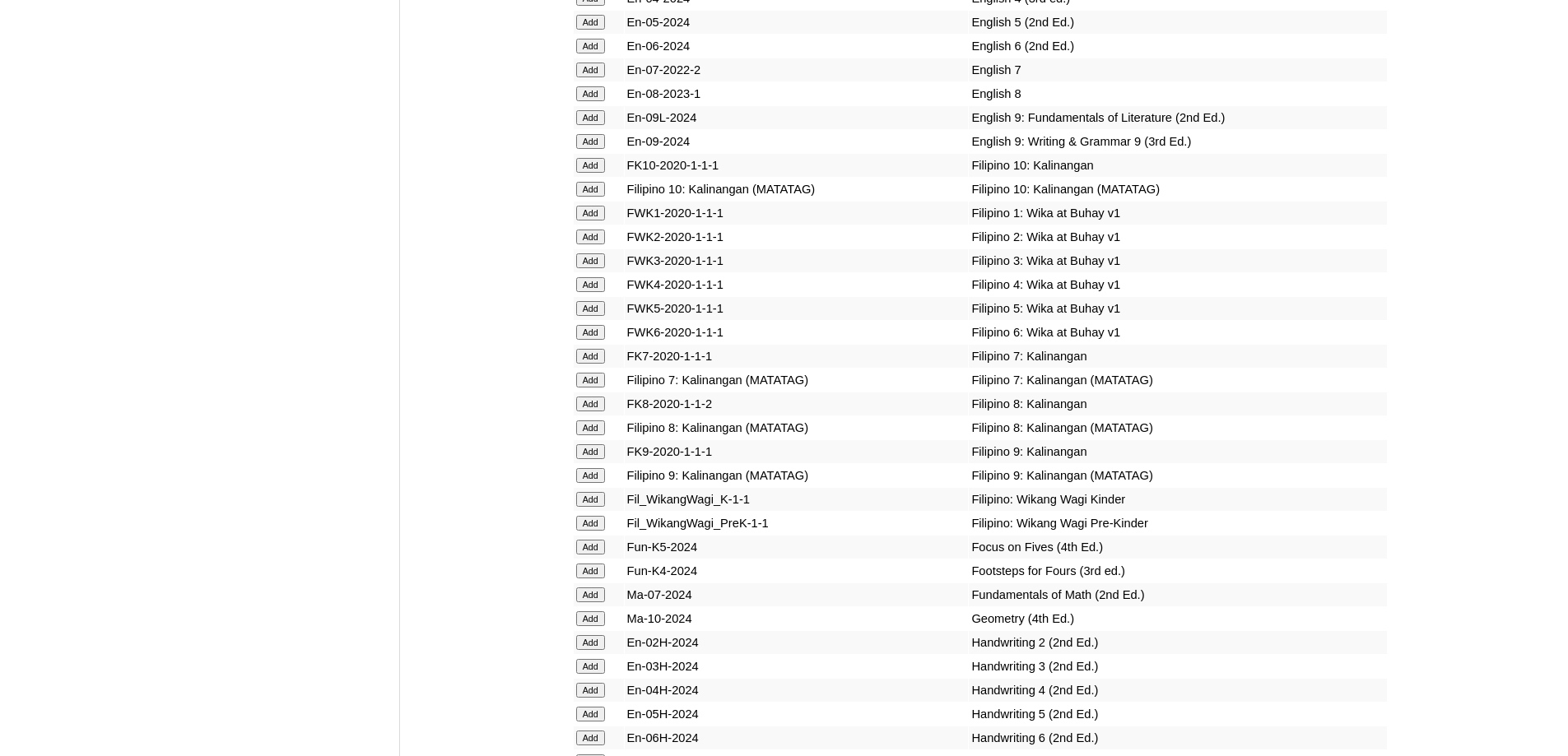
scroll to position [5236, 0]
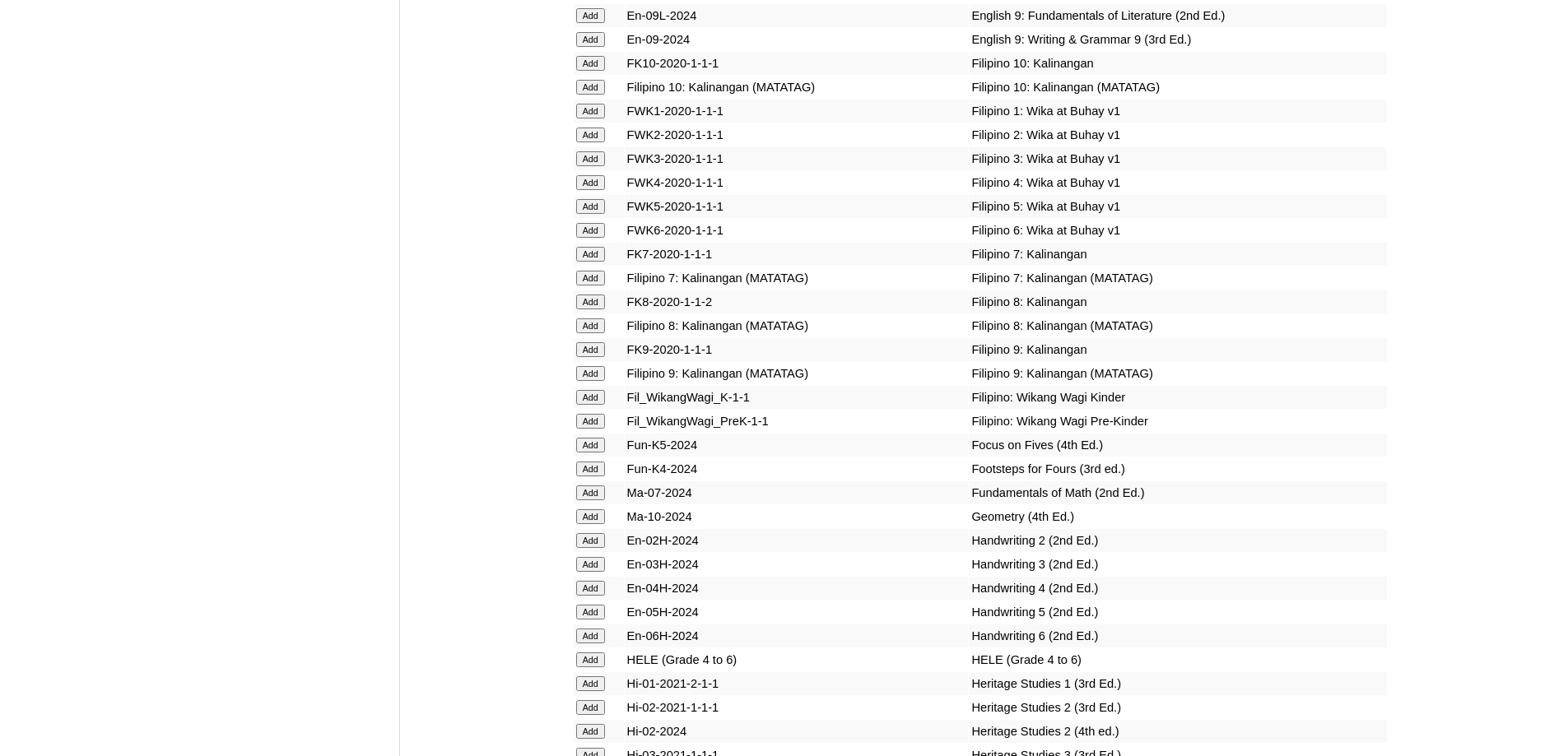
click at [594, 166] on input "Add" at bounding box center [590, 159] width 29 height 15
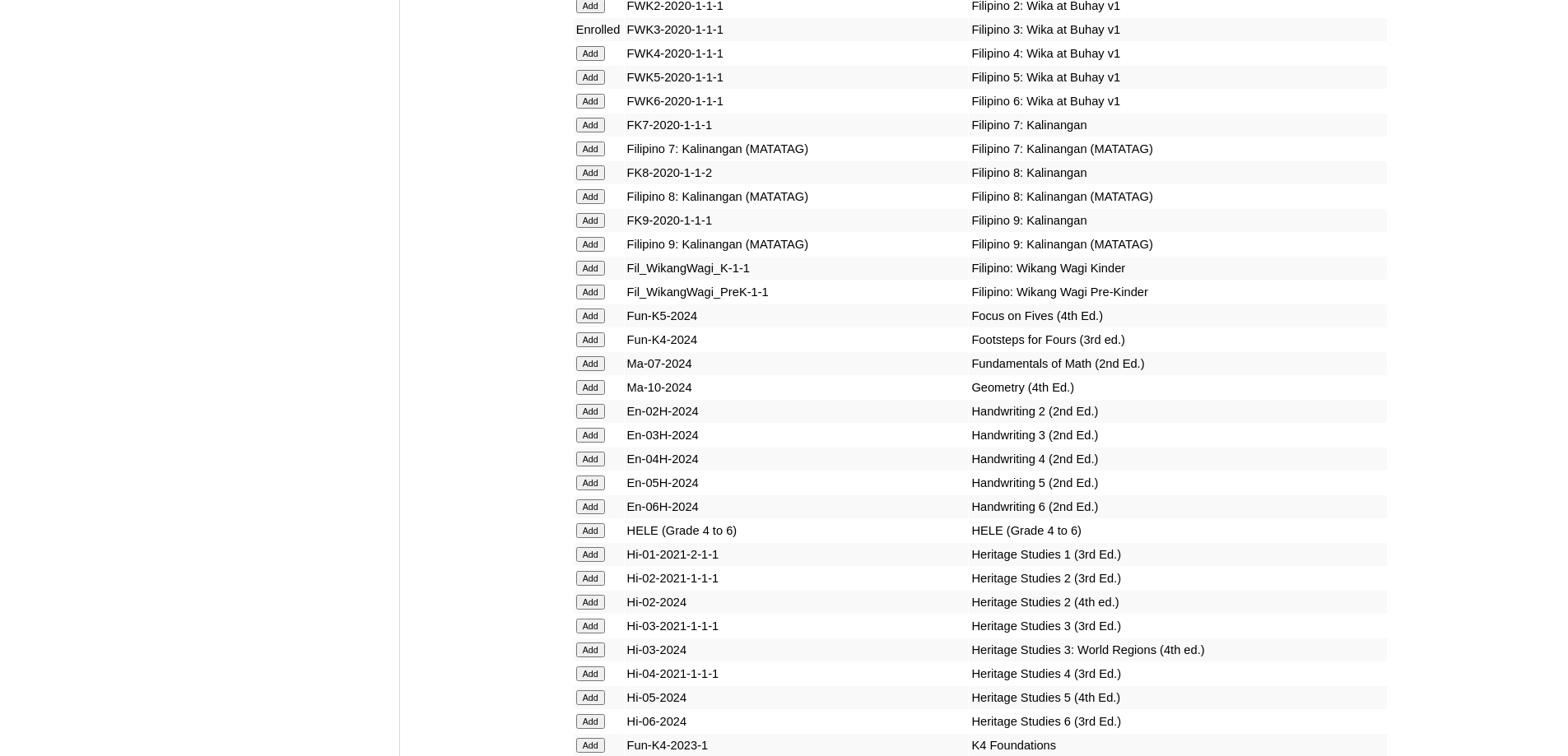
scroll to position [5640, 0]
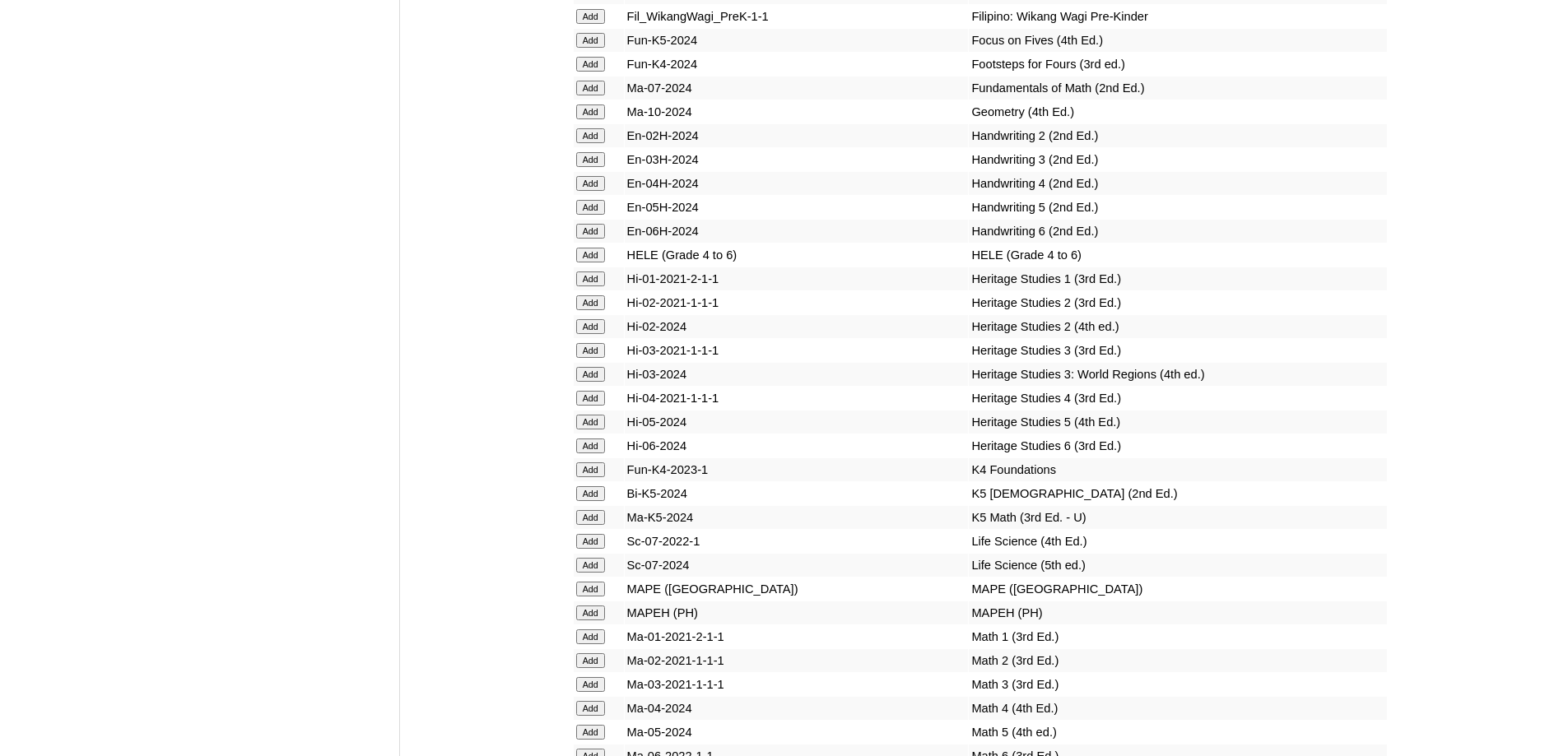
click at [587, 167] on input "Add" at bounding box center [590, 160] width 29 height 15
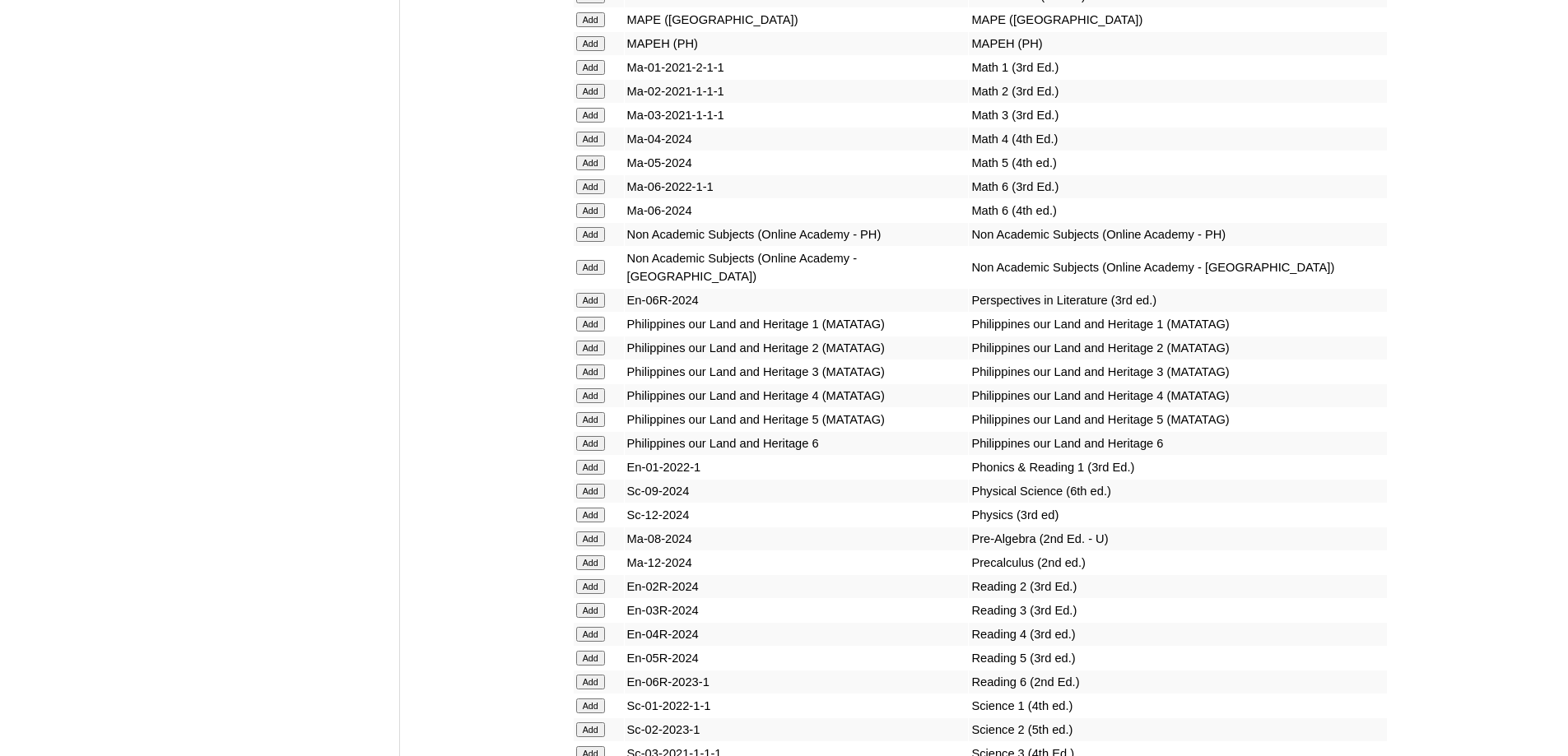
scroll to position [6205, 0]
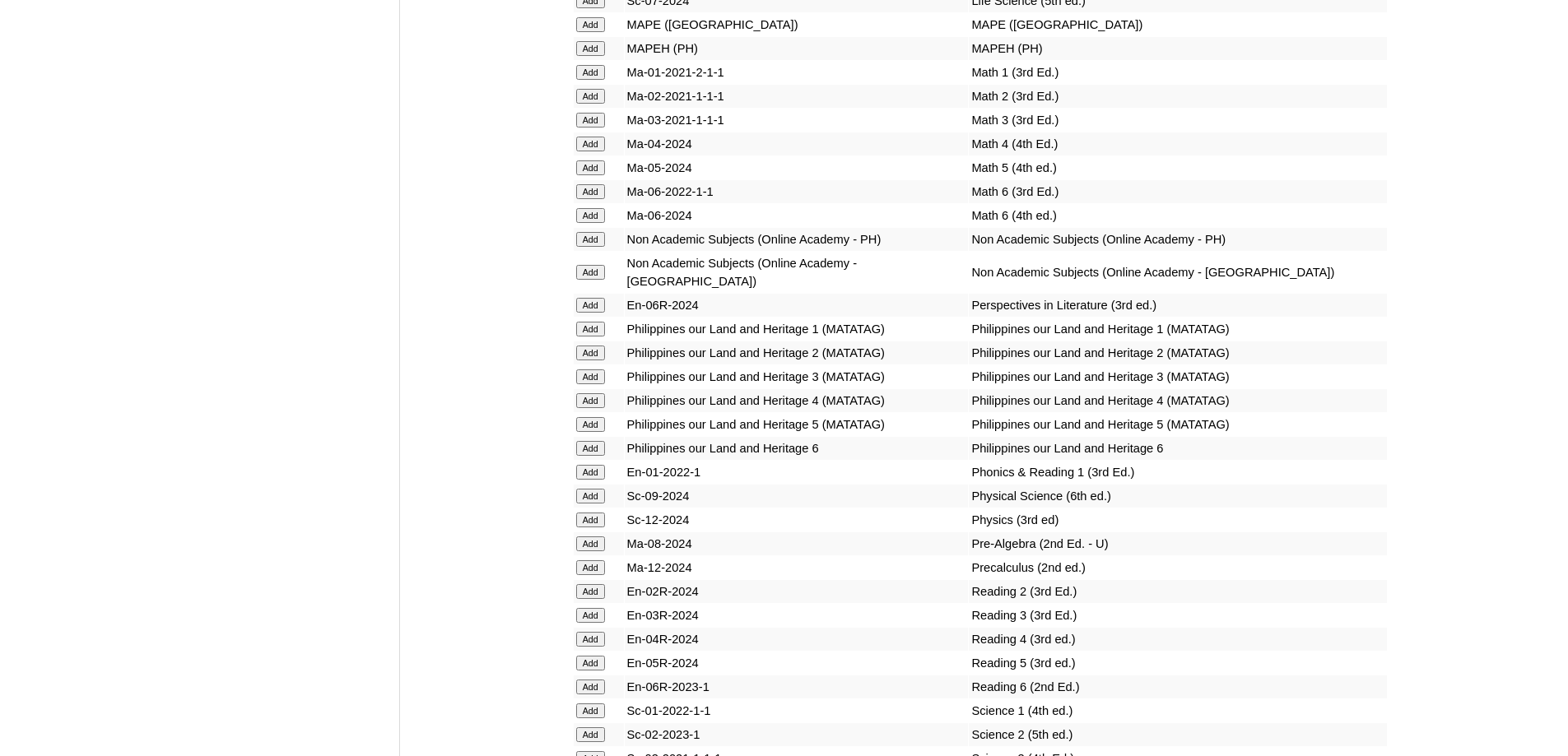
click at [593, 55] on input "Add" at bounding box center [590, 49] width 29 height 15
click at [595, 128] on input "Add" at bounding box center [590, 120] width 29 height 15
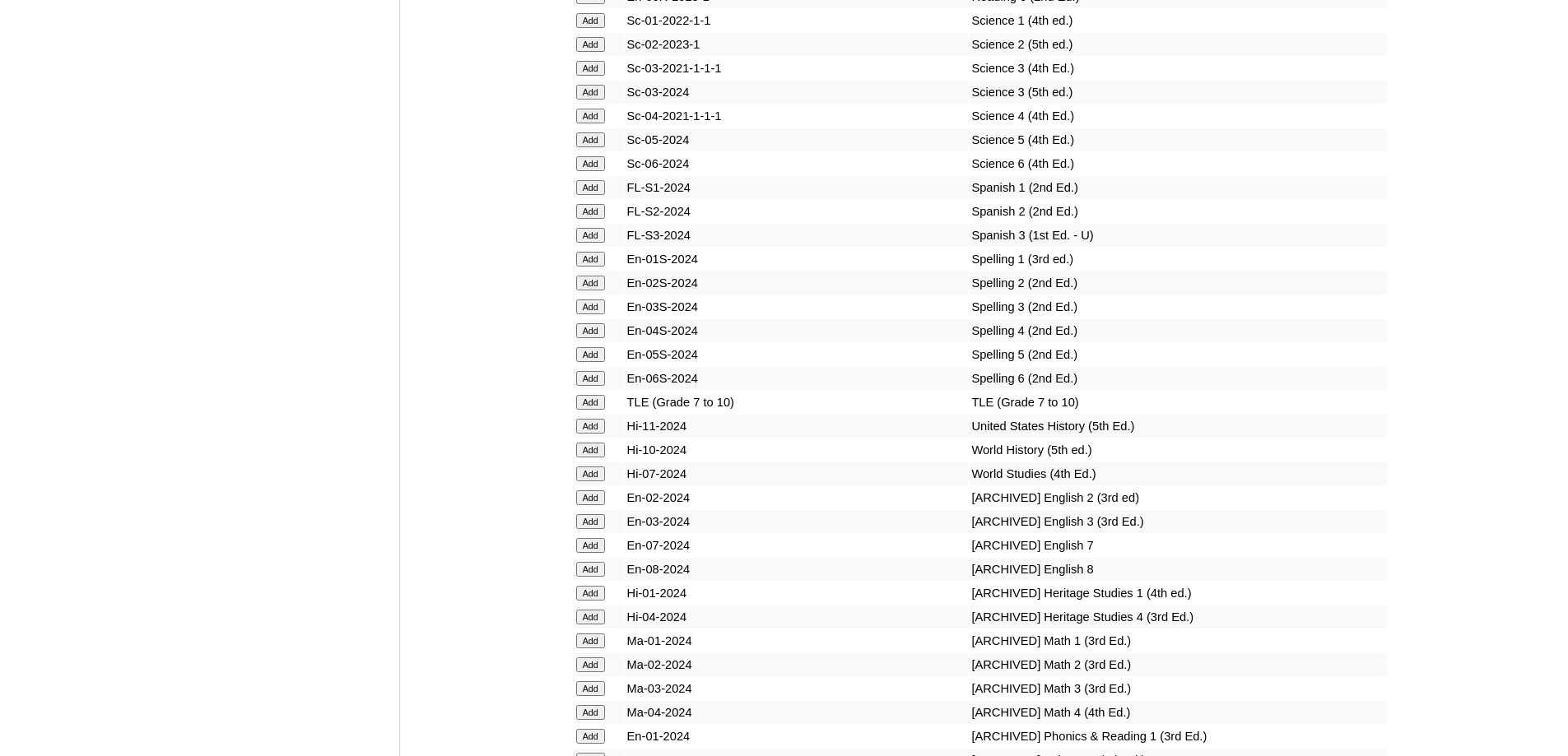
scroll to position [6811, 0]
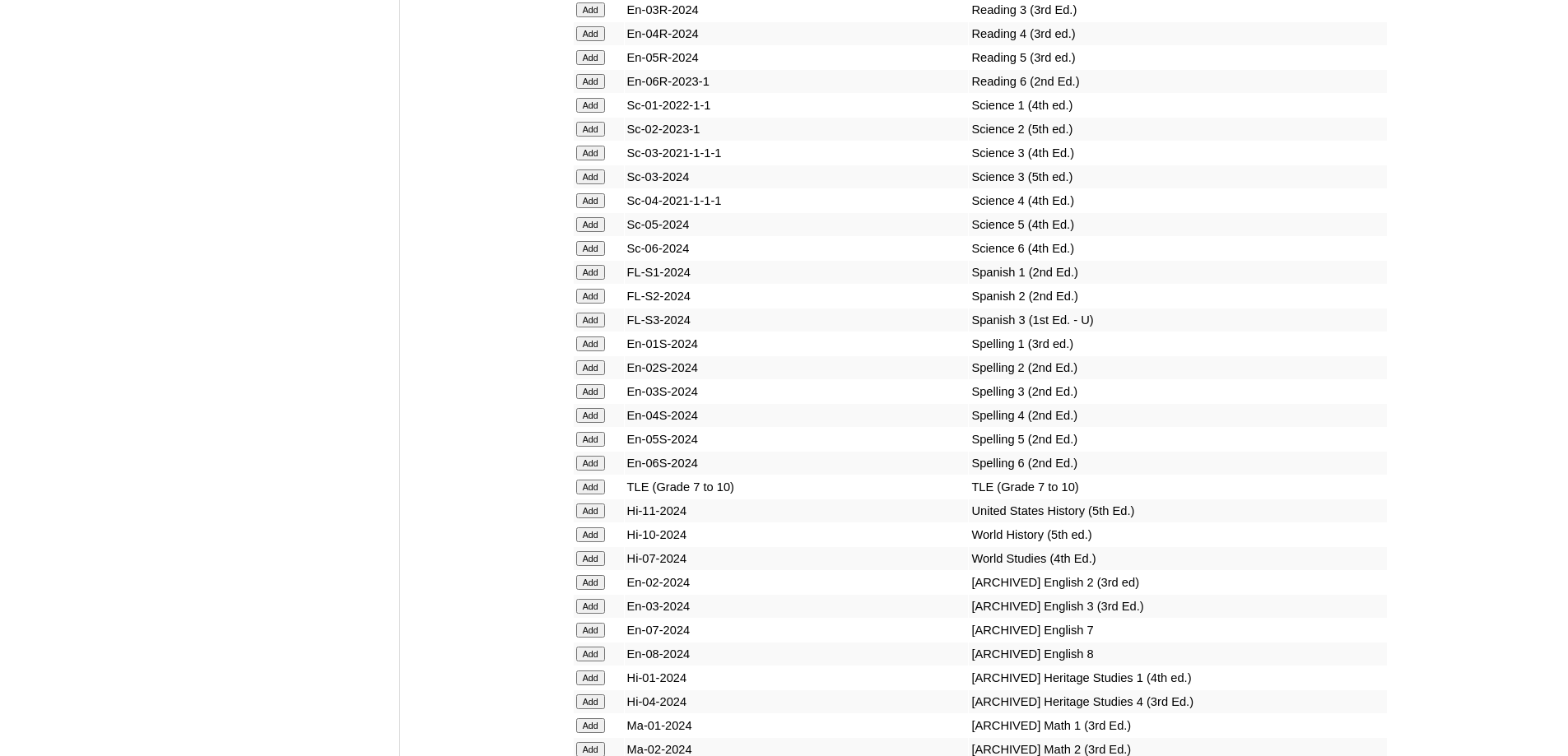
click at [596, 17] on input "Add" at bounding box center [590, 10] width 29 height 15
click at [587, 184] on input "Add" at bounding box center [590, 177] width 29 height 15
click at [592, 399] on input "Add" at bounding box center [590, 392] width 29 height 15
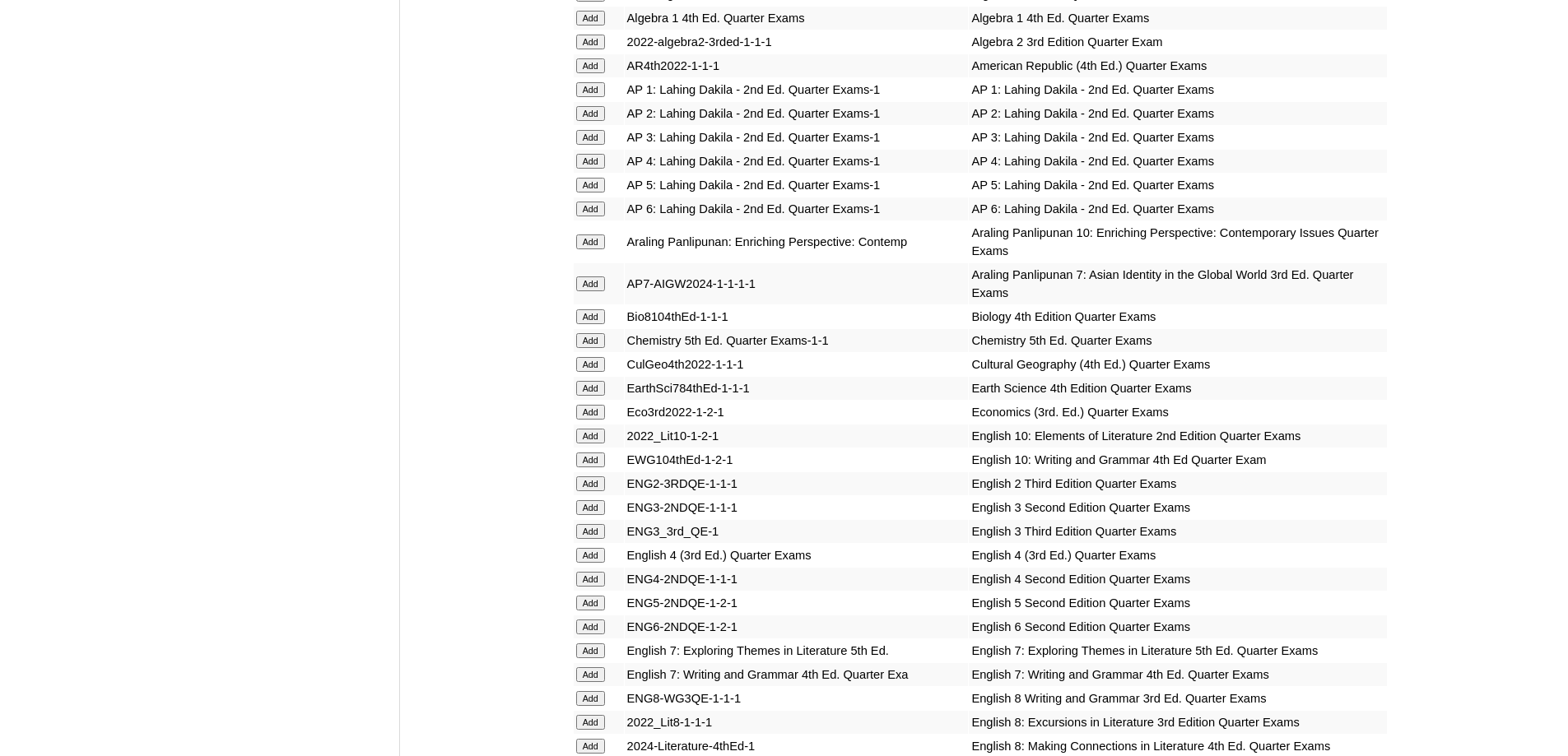
scroll to position [1545, 0]
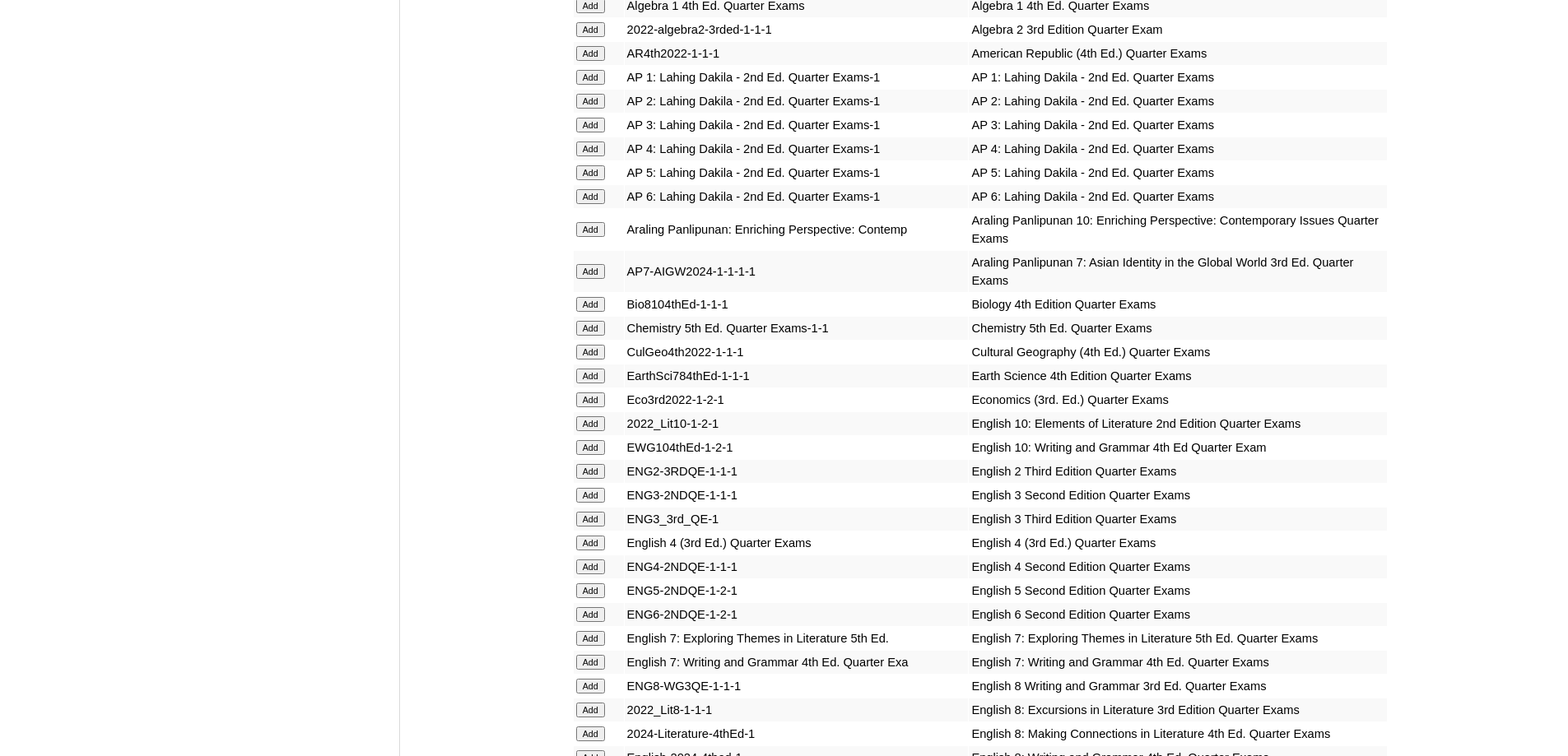
click at [593, 133] on input "Add" at bounding box center [590, 125] width 29 height 15
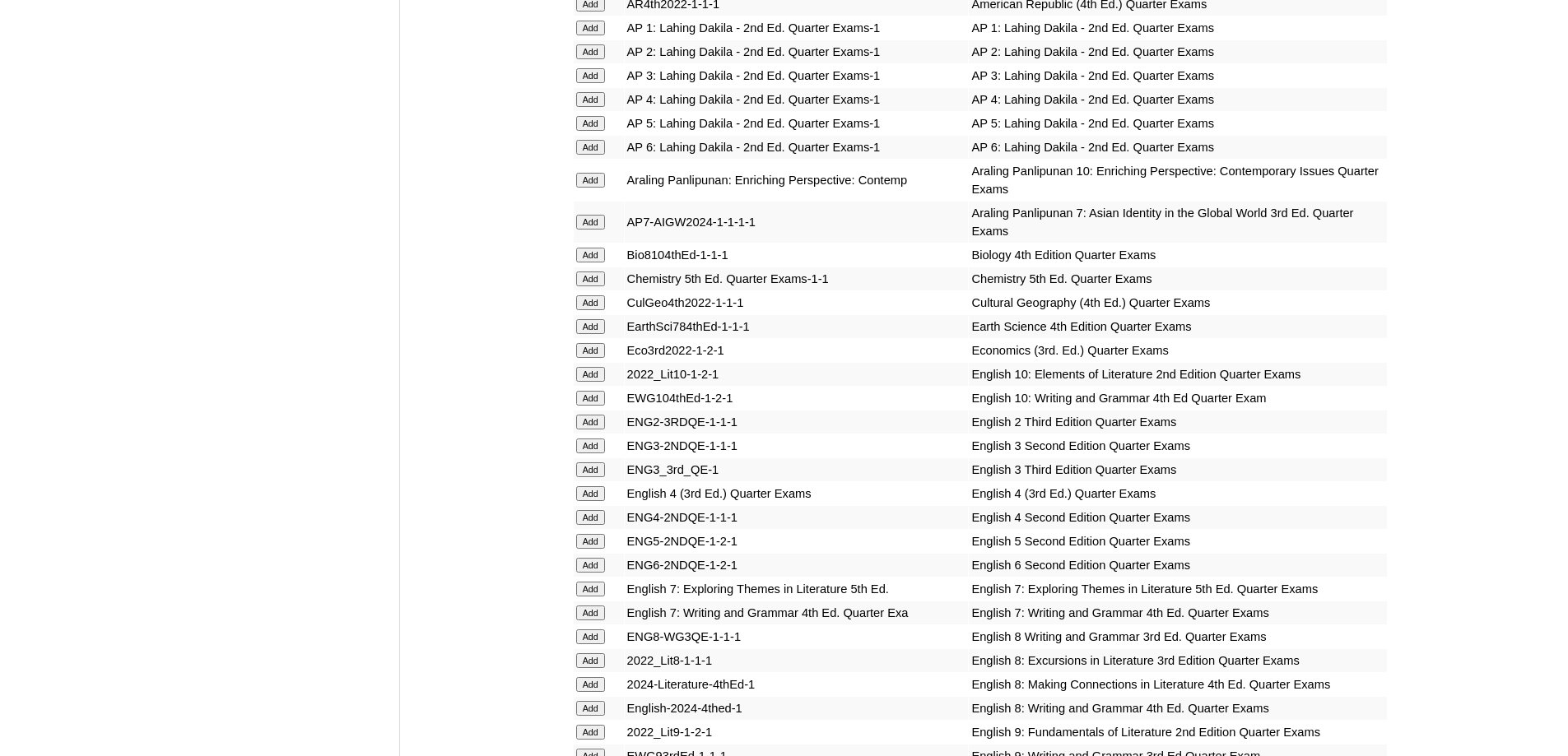
scroll to position [1792, 0]
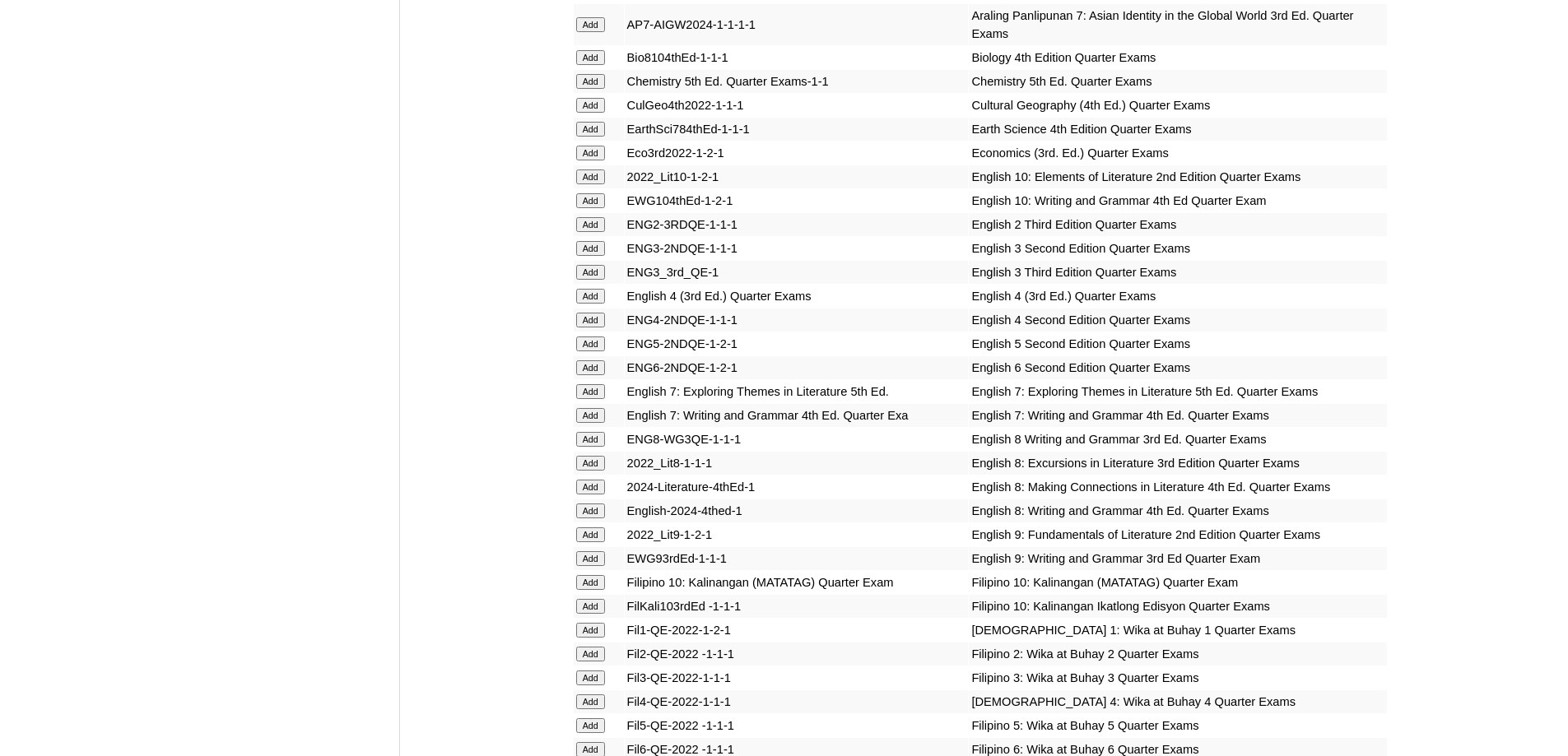
click at [595, 279] on input "Add" at bounding box center [590, 273] width 29 height 15
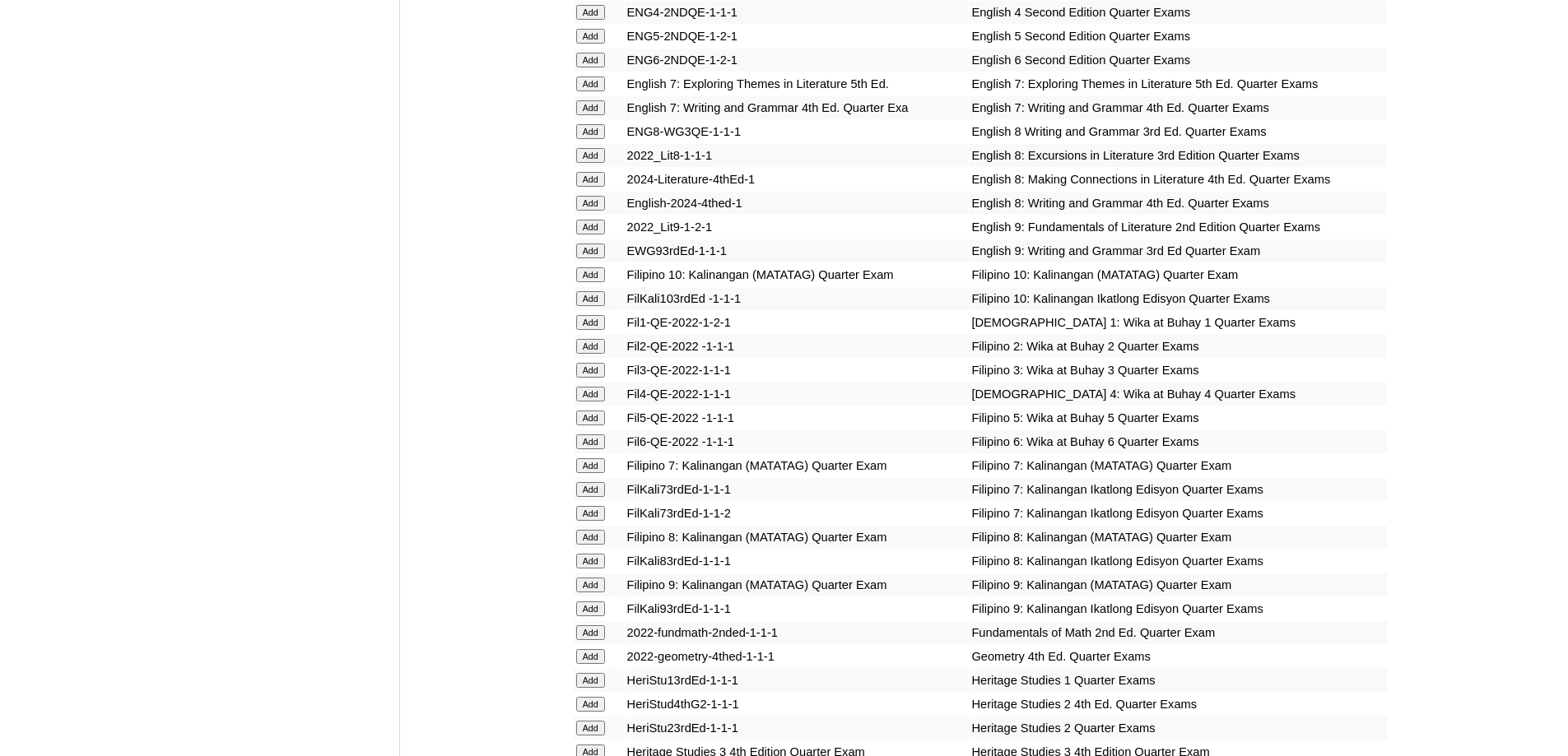
scroll to position [2121, 0]
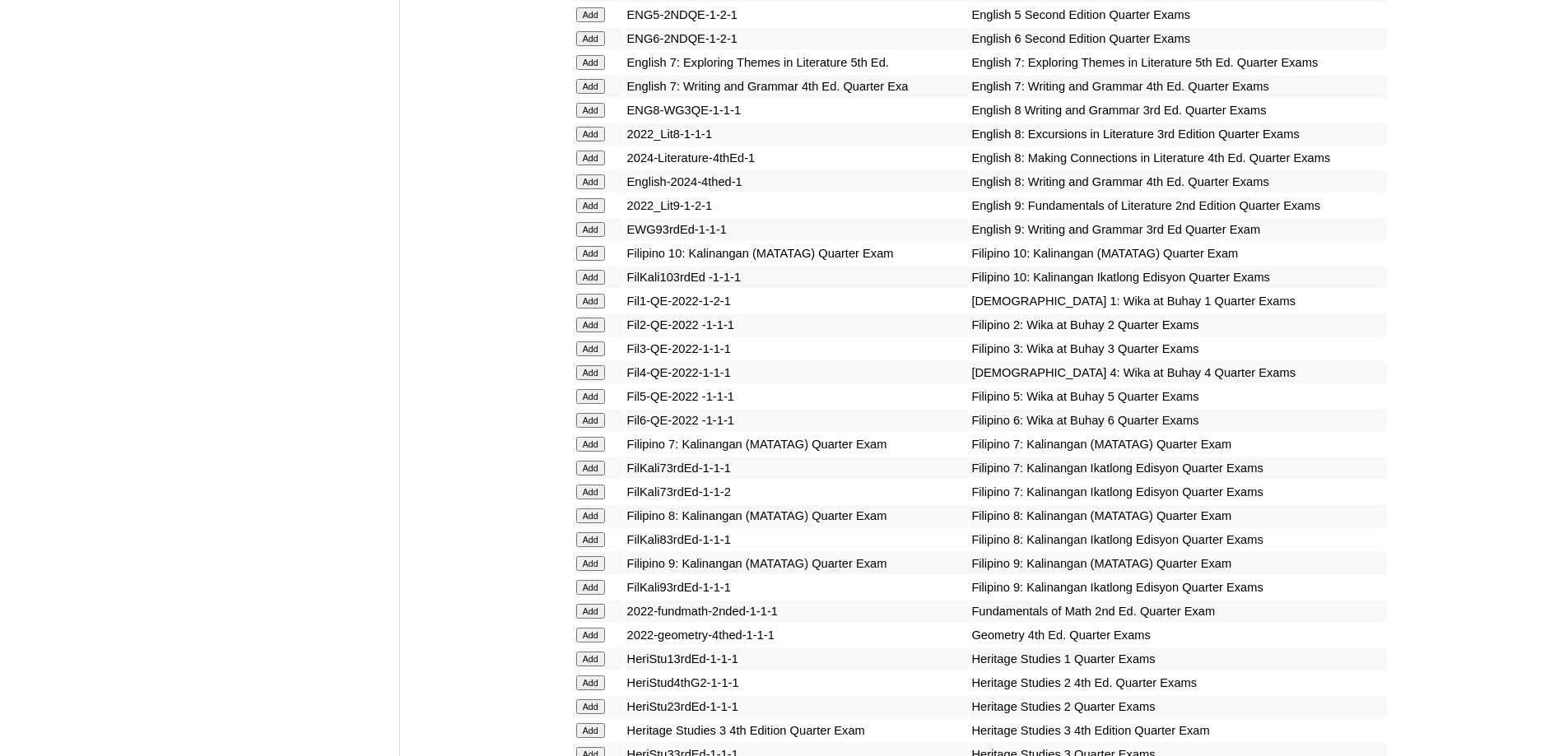
click at [594, 356] on input "Add" at bounding box center [590, 349] width 29 height 15
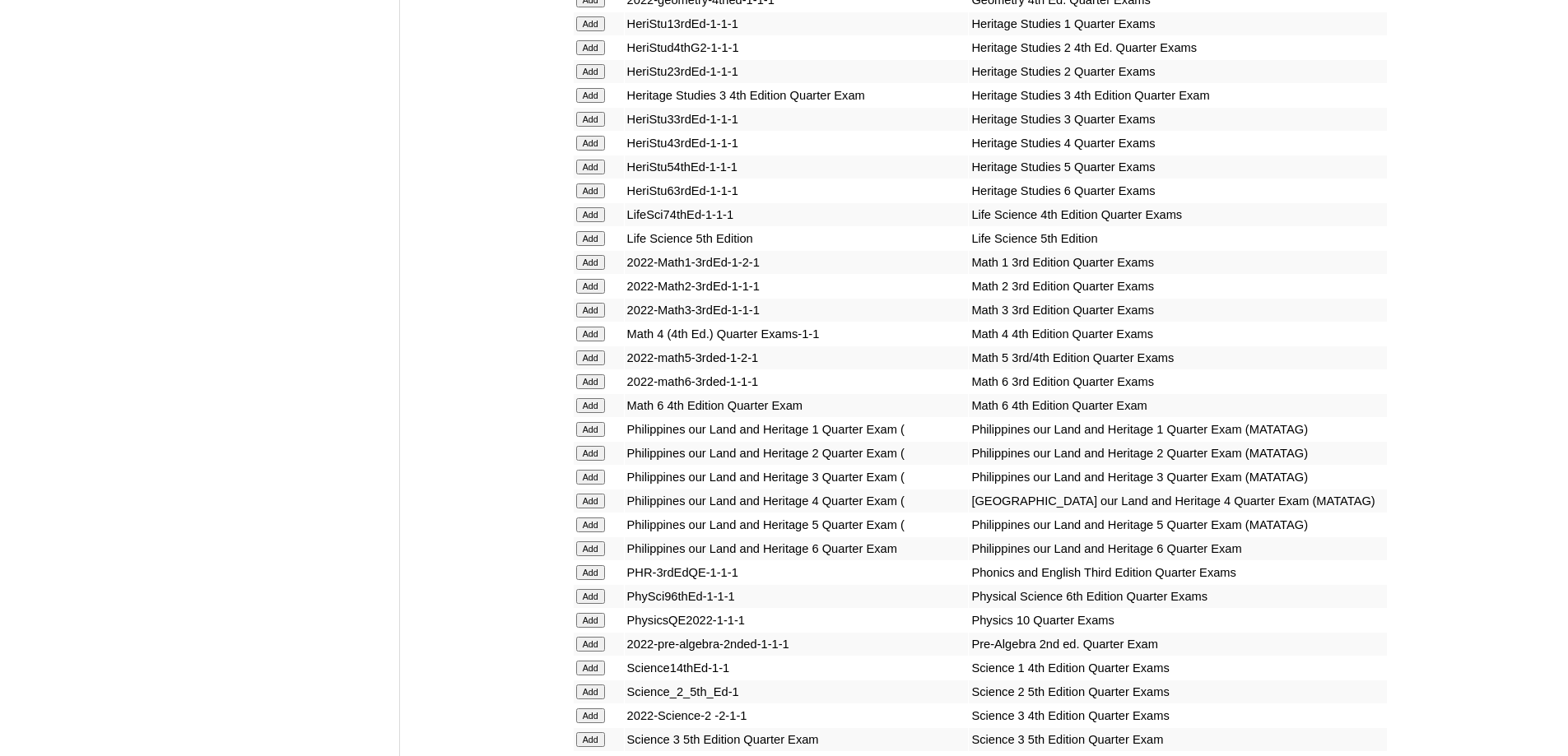
scroll to position [2779, 0]
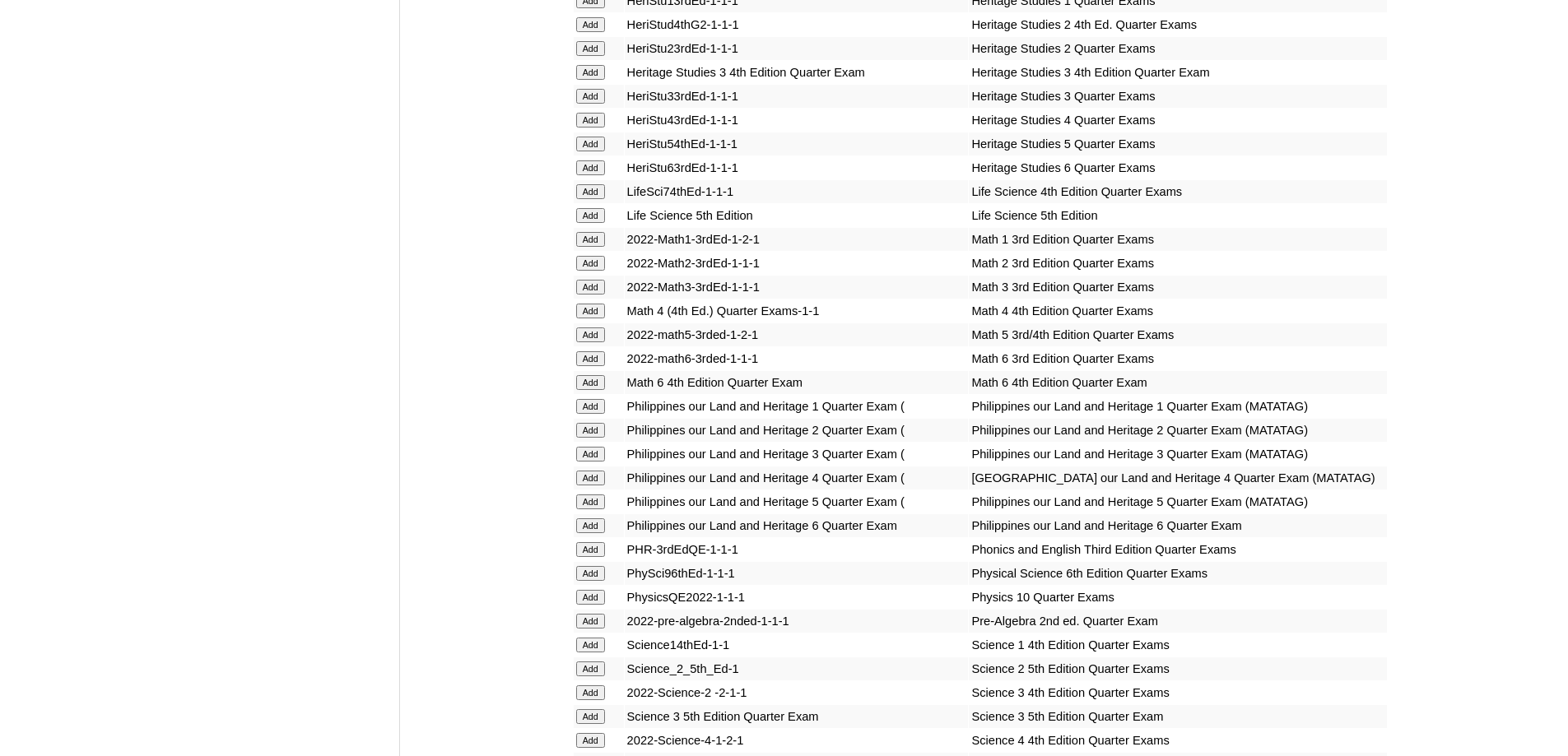
click at [610, 292] on form "Add" at bounding box center [598, 286] width 45 height 13
click at [599, 294] on input "Add" at bounding box center [590, 287] width 29 height 15
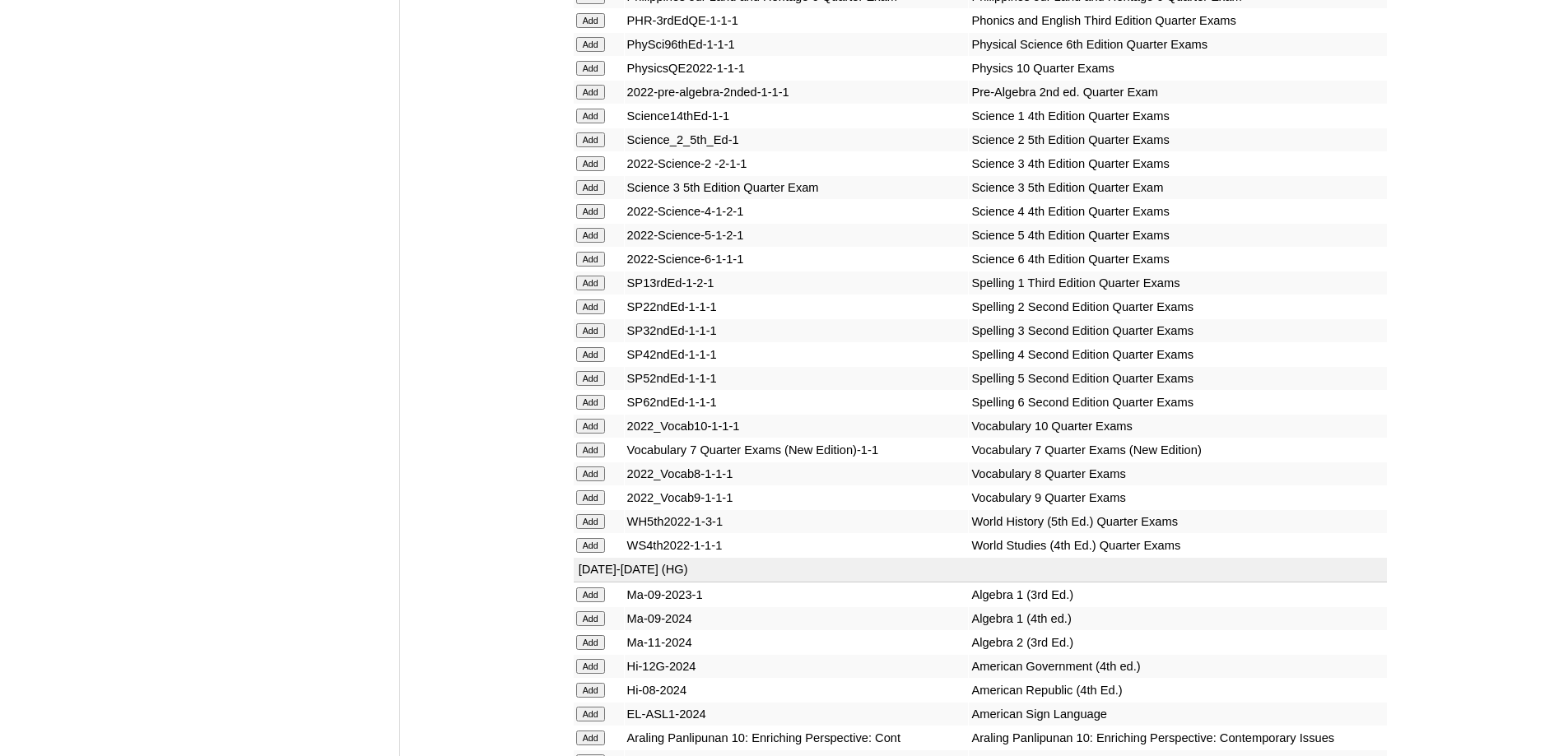
scroll to position [3355, 0]
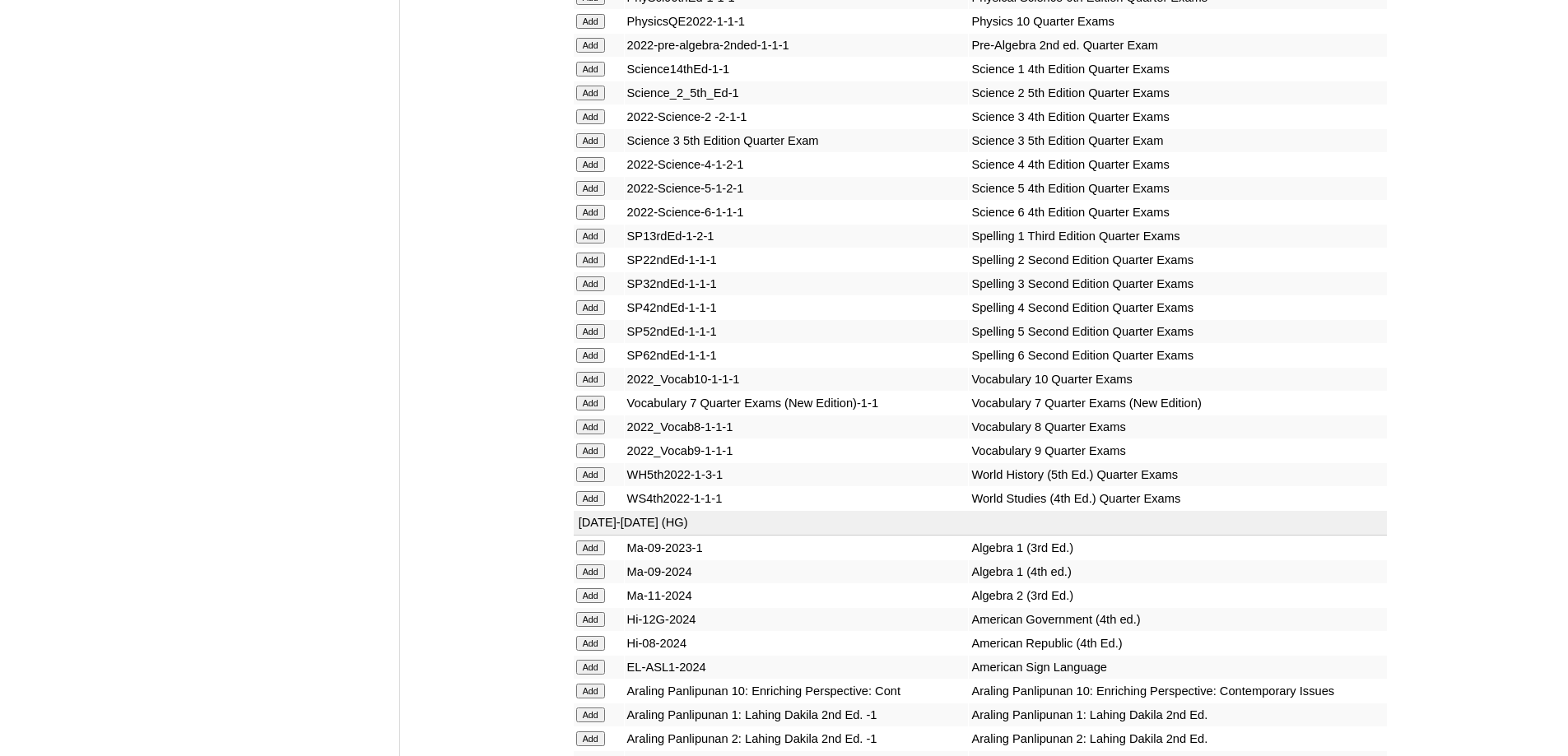
click at [581, 148] on input "Add" at bounding box center [590, 141] width 29 height 15
click at [605, 291] on input "Add" at bounding box center [590, 284] width 29 height 15
click at [595, 291] on input "Add" at bounding box center [590, 284] width 29 height 15
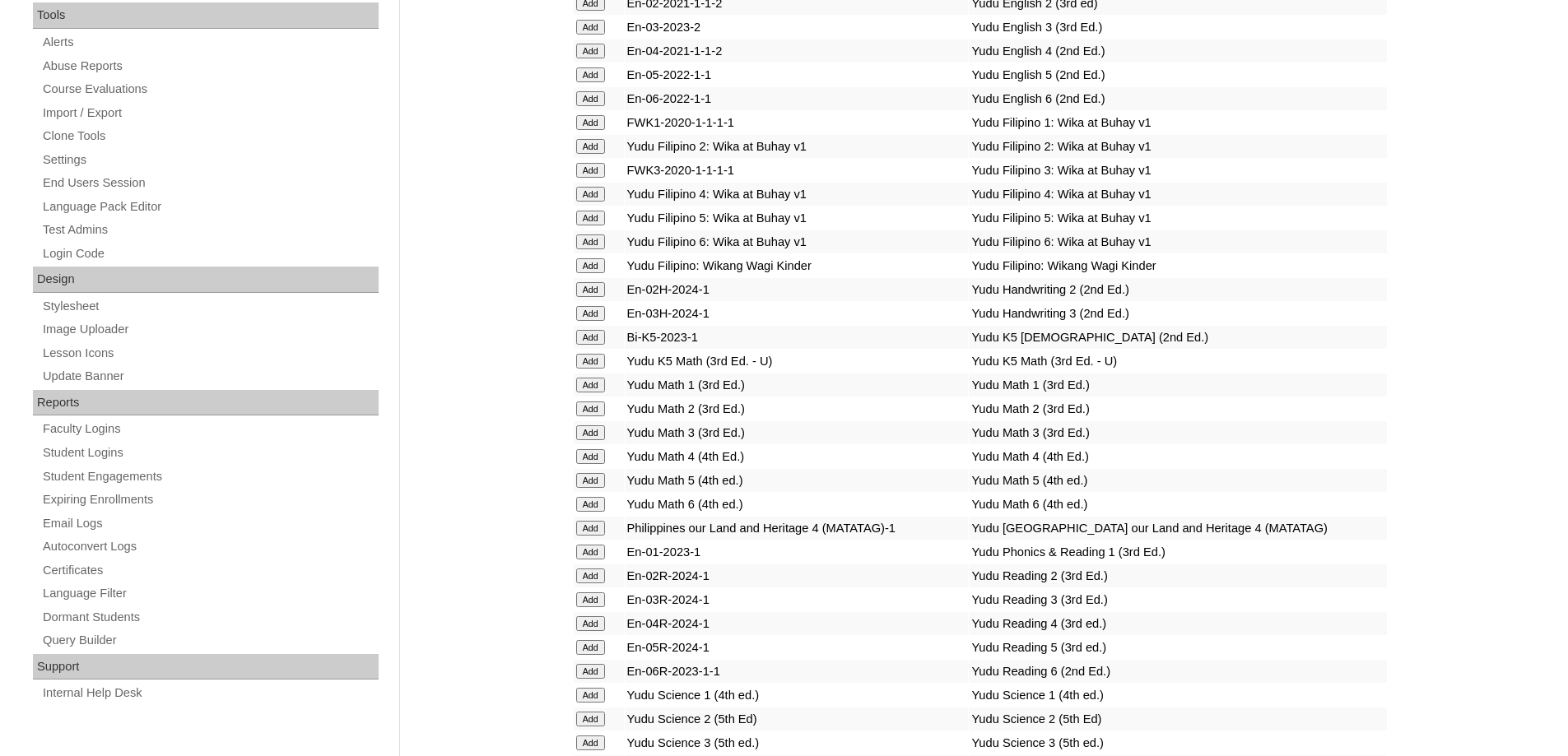
scroll to position [0, 0]
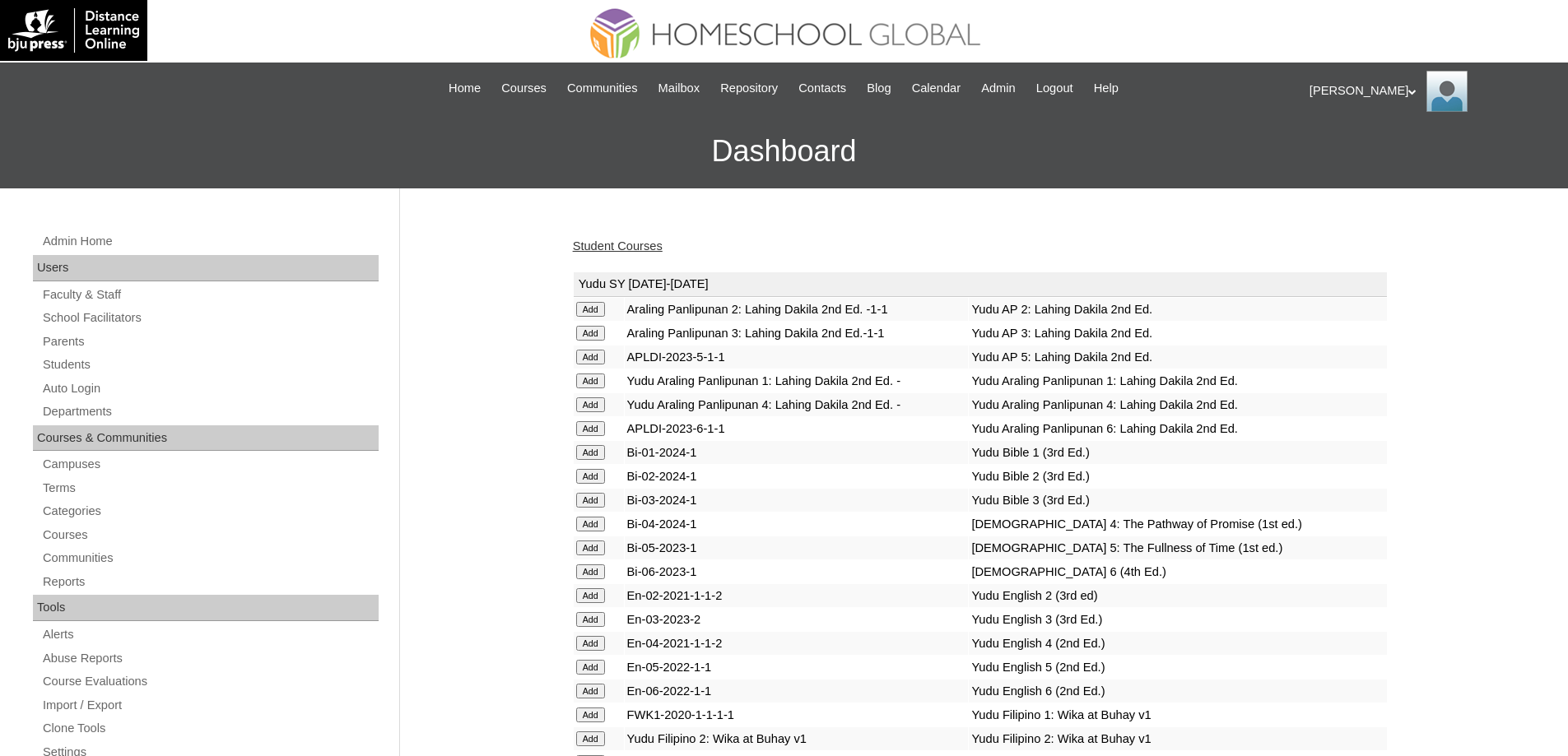
click at [640, 242] on link "Student Courses" at bounding box center [617, 246] width 89 height 13
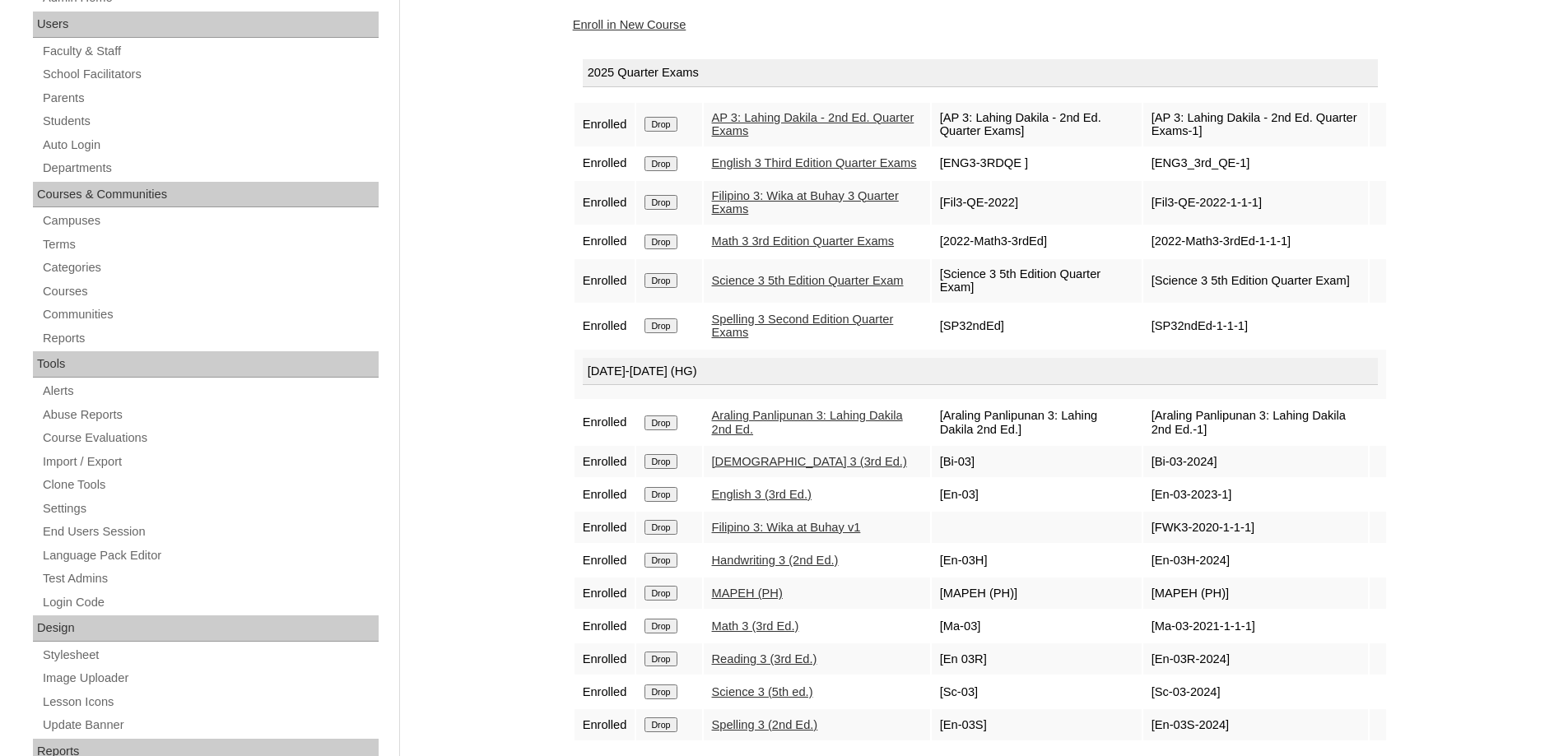
scroll to position [329, 0]
